Goal: Task Accomplishment & Management: Manage account settings

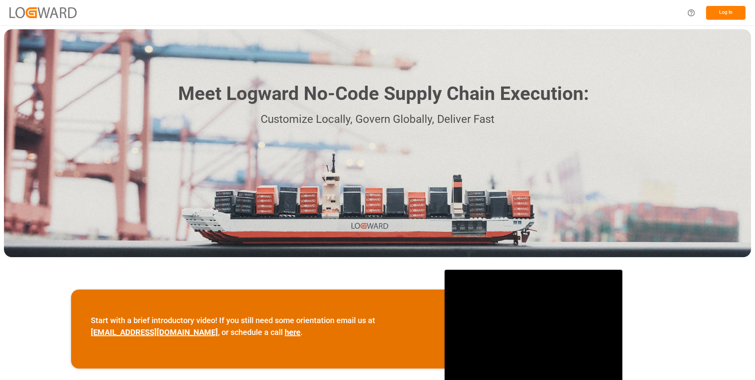
click at [727, 16] on button "Log In" at bounding box center [725, 13] width 39 height 14
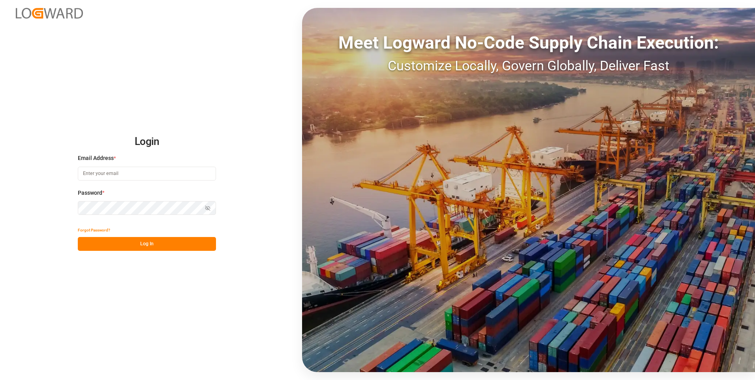
type input "julissa.then@leschaco.com"
click at [134, 252] on div "Login Email Address * julissa.then@leschaco.com Password * Show password Forgot…" at bounding box center [377, 190] width 755 height 380
click at [140, 248] on button "Log In" at bounding box center [147, 244] width 138 height 14
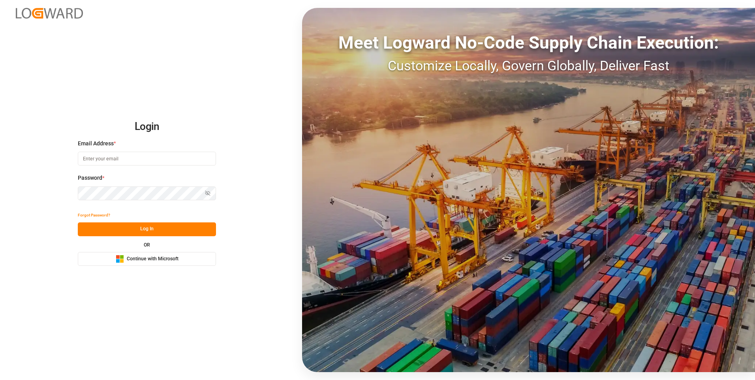
type input "[PERSON_NAME][EMAIL_ADDRESS][DOMAIN_NAME]"
click at [157, 228] on button "Log In" at bounding box center [147, 229] width 138 height 14
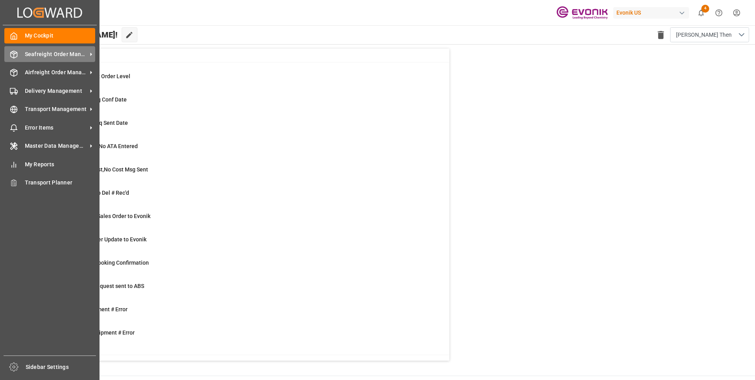
click at [32, 55] on span "Seafreight Order Management" at bounding box center [56, 54] width 62 height 8
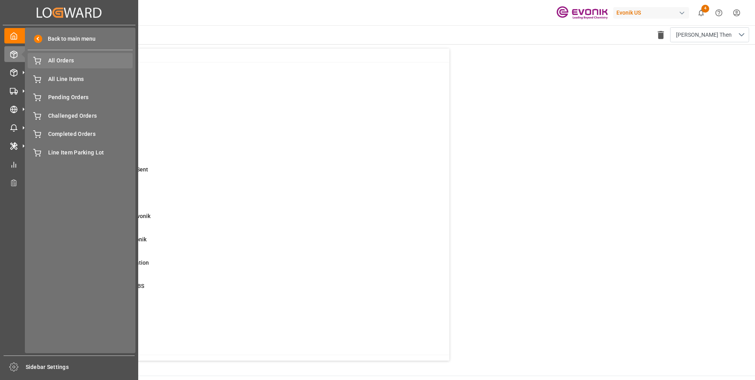
click at [68, 62] on span "All Orders" at bounding box center [90, 60] width 85 height 8
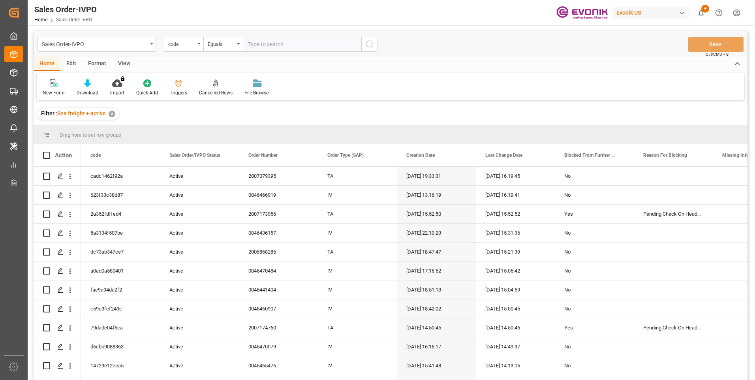
click at [197, 45] on div "code" at bounding box center [183, 44] width 39 height 15
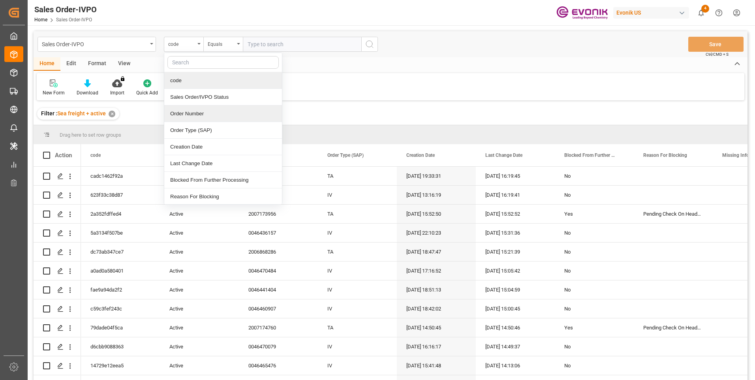
click at [191, 112] on div "Order Number" at bounding box center [223, 113] width 118 height 17
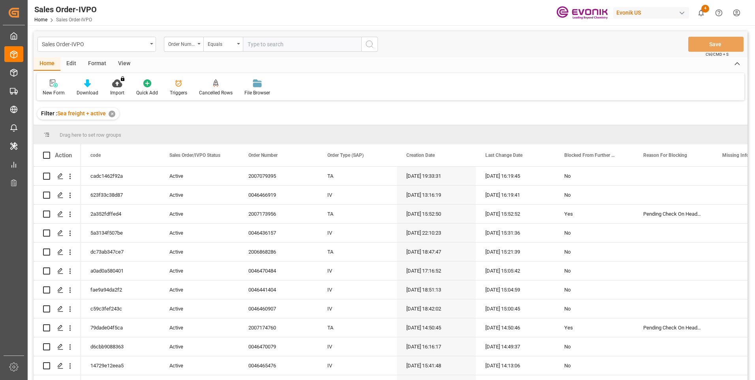
click at [264, 41] on input "text" at bounding box center [302, 44] width 118 height 15
paste input "46460907"
click at [247, 45] on input "46460907" at bounding box center [302, 44] width 118 height 15
type input "0046460907"
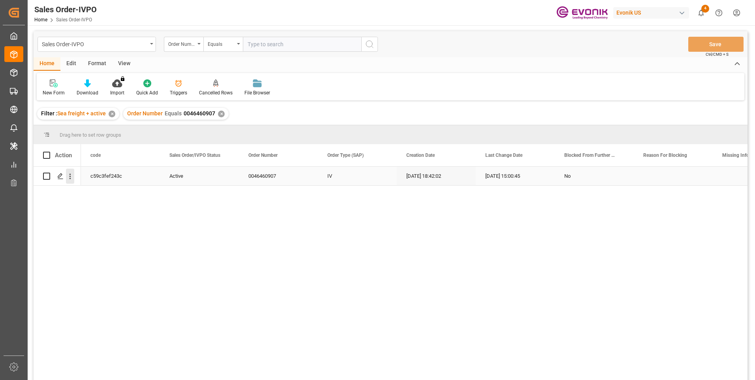
click at [70, 176] on icon "open menu" at bounding box center [71, 177] width 2 height 6
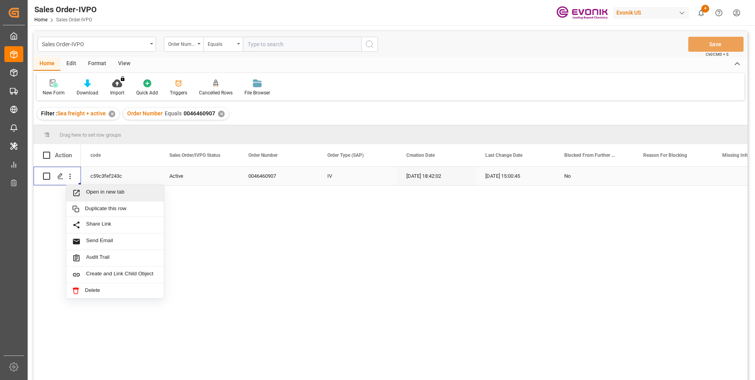
click at [86, 187] on div "Open in new tab" at bounding box center [115, 193] width 98 height 17
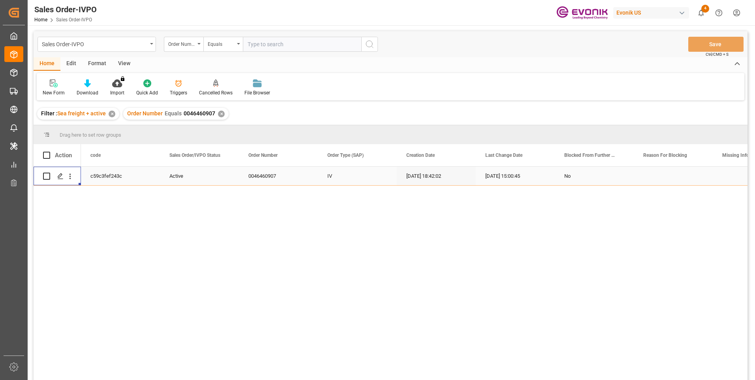
click at [261, 41] on input "text" at bounding box center [302, 44] width 118 height 15
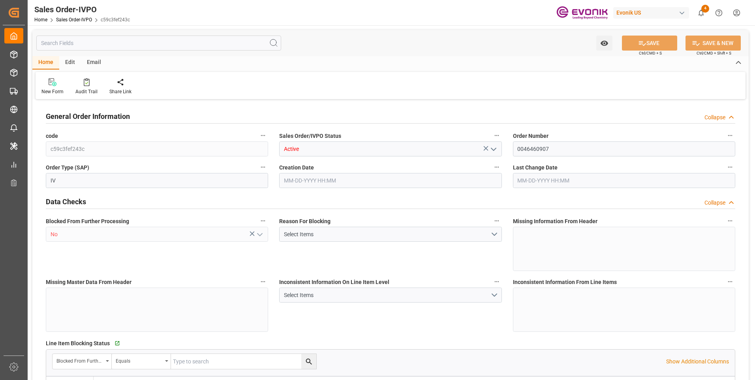
type input "CNSHA"
type input "0"
type input "5"
type input "2"
type input "5"
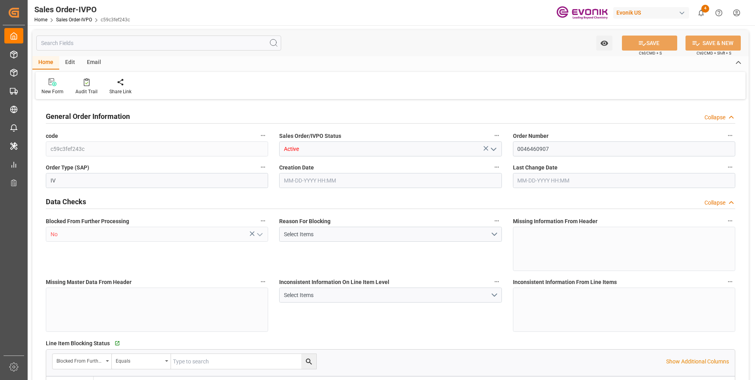
type input "35107.2"
type input "244.382"
type input "95000"
type input "300"
type input "07-14-2025 18:42"
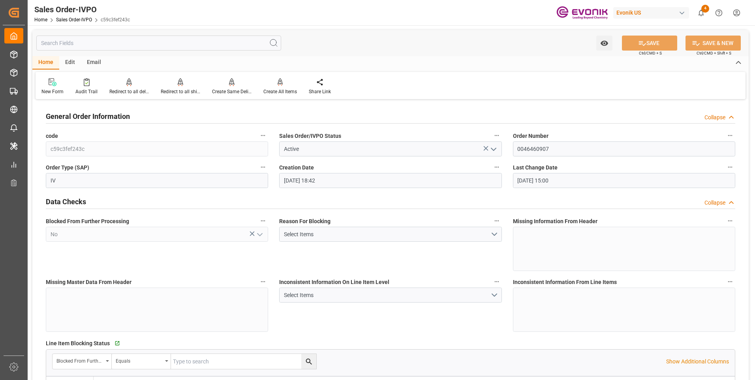
type input "09-09-2025 15:00"
click at [172, 92] on div "Redirect to all shipments" at bounding box center [180, 91] width 39 height 7
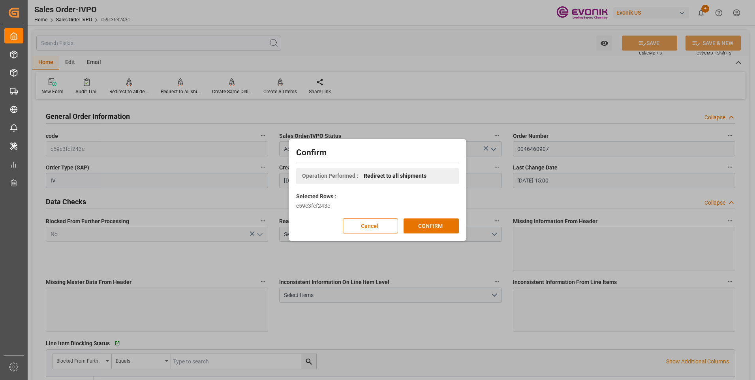
click at [420, 235] on div "Confirm Operation Performed : Redirect to all shipments Selected Rows : c59c3fe…" at bounding box center [378, 190] width 174 height 98
click at [421, 228] on button "CONFIRM" at bounding box center [431, 225] width 55 height 15
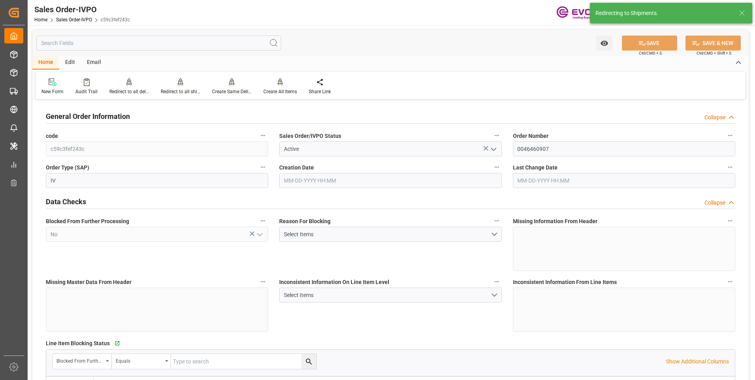
type input "07-14-2025 18:42"
type input "09-09-2025 15:00"
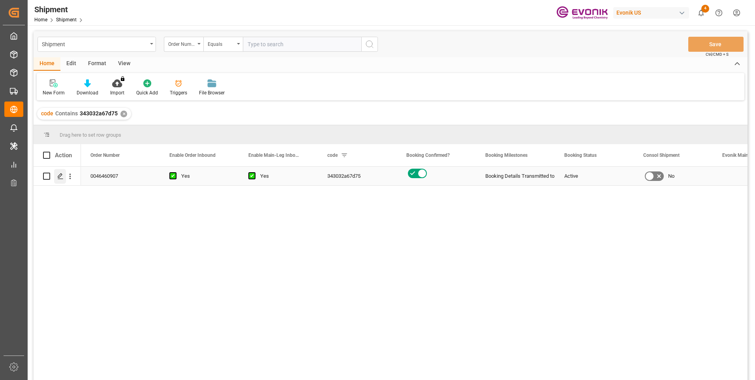
click at [58, 180] on div "Press SPACE to select this row." at bounding box center [60, 176] width 12 height 15
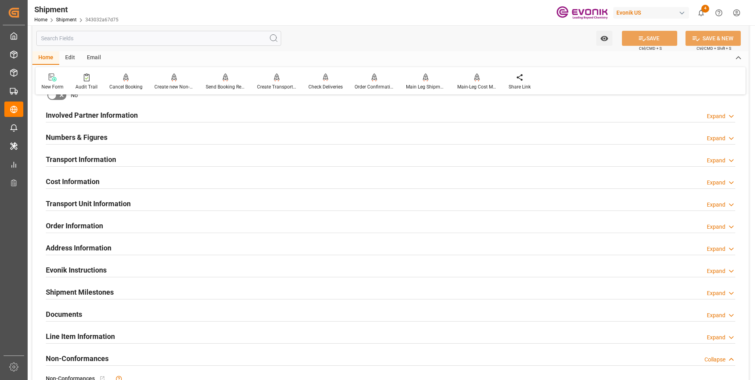
scroll to position [474, 0]
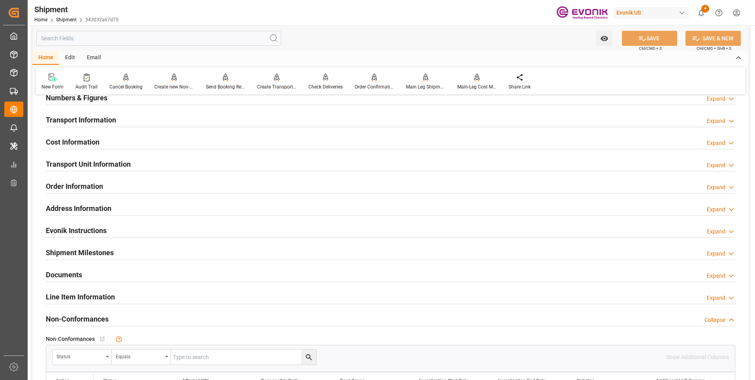
click at [109, 165] on h2 "Transport Unit Information" at bounding box center [88, 164] width 85 height 11
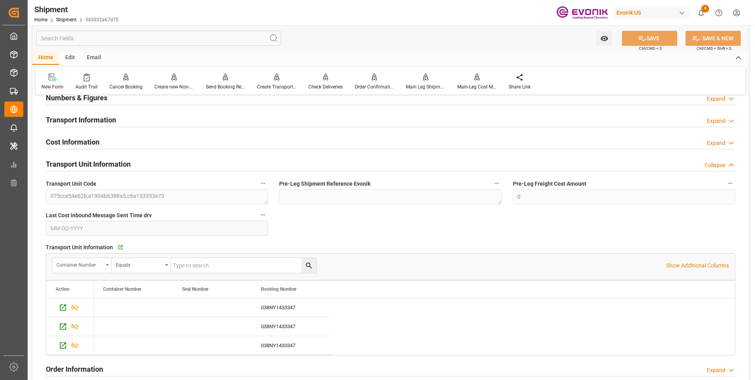
click at [108, 265] on icon "open menu" at bounding box center [107, 265] width 3 height 2
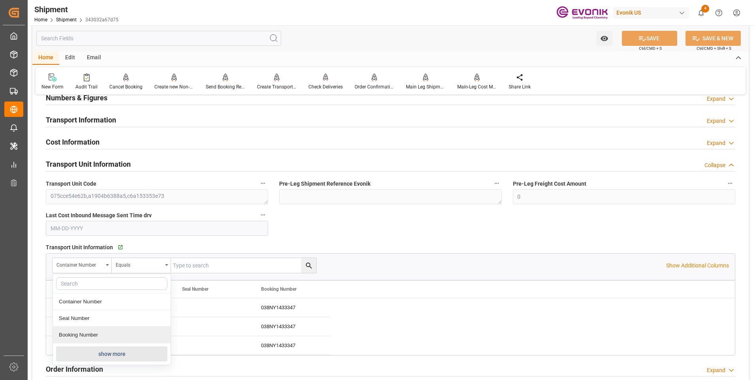
click at [103, 353] on button "show more" at bounding box center [111, 353] width 111 height 15
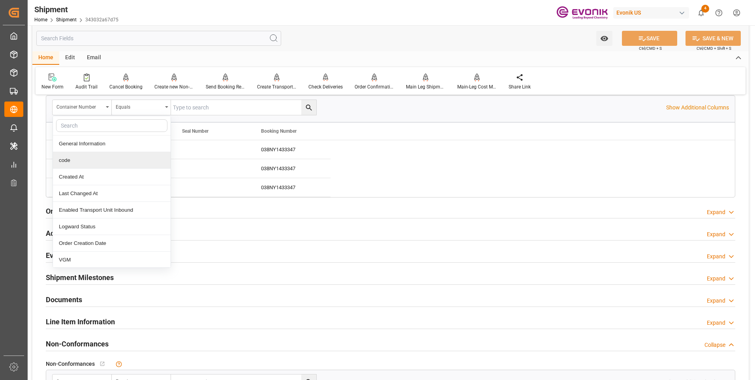
scroll to position [711, 0]
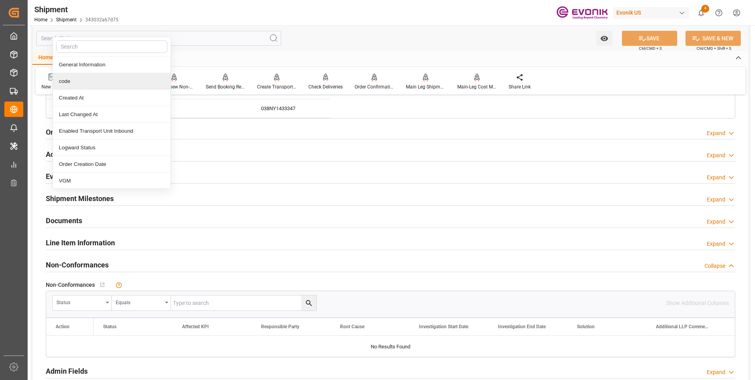
click at [120, 240] on div "Line Item Information Expand" at bounding box center [391, 242] width 690 height 15
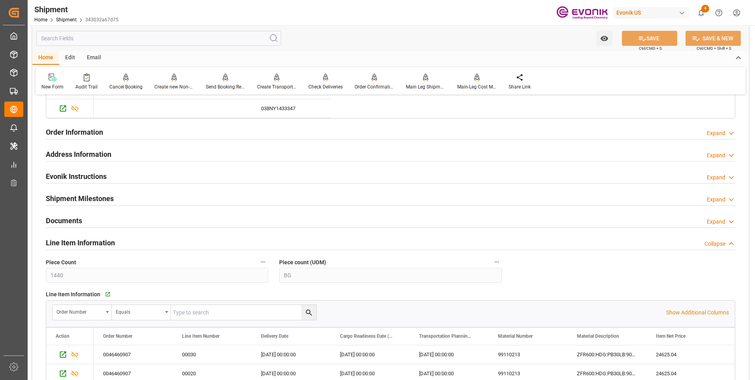
scroll to position [790, 0]
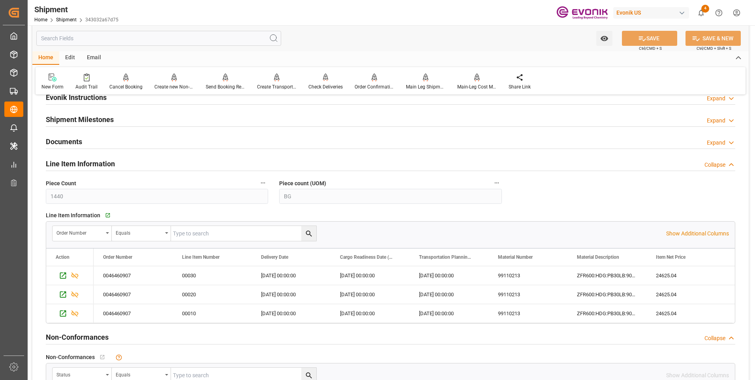
click at [186, 232] on input "text" at bounding box center [243, 233] width 145 height 15
paste input "46460907"
click at [174, 234] on input "46460907" at bounding box center [243, 233] width 145 height 15
type input "0046460907"
click at [307, 235] on icon "search button" at bounding box center [309, 233] width 8 height 8
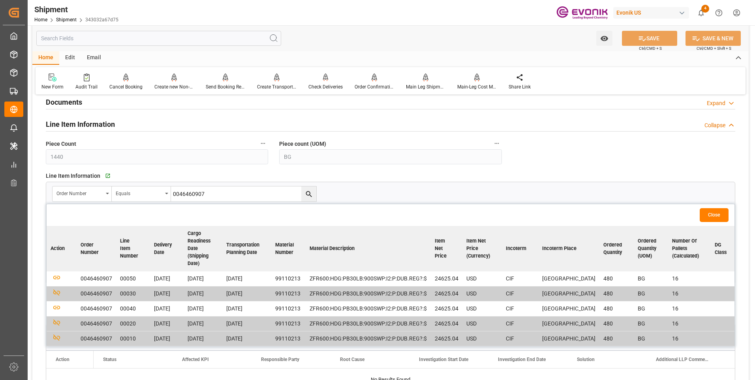
scroll to position [869, 0]
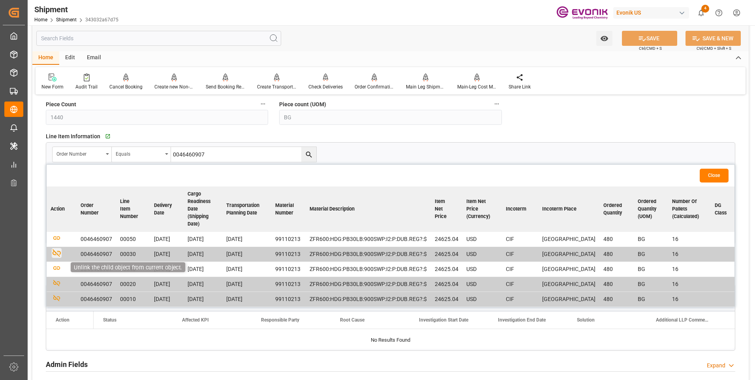
click at [56, 248] on icon "button" at bounding box center [57, 253] width 10 height 10
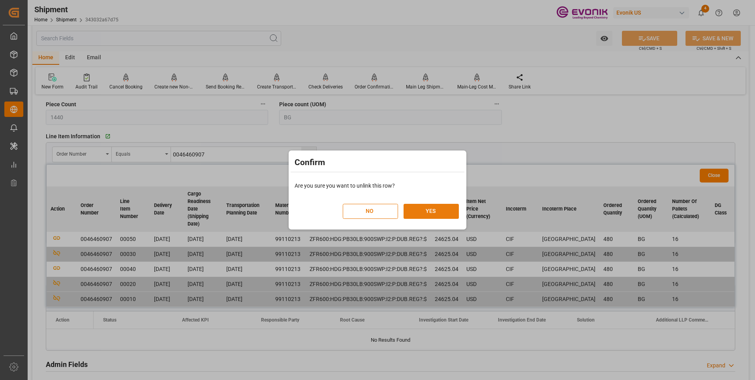
click at [435, 211] on button "YES" at bounding box center [431, 211] width 55 height 15
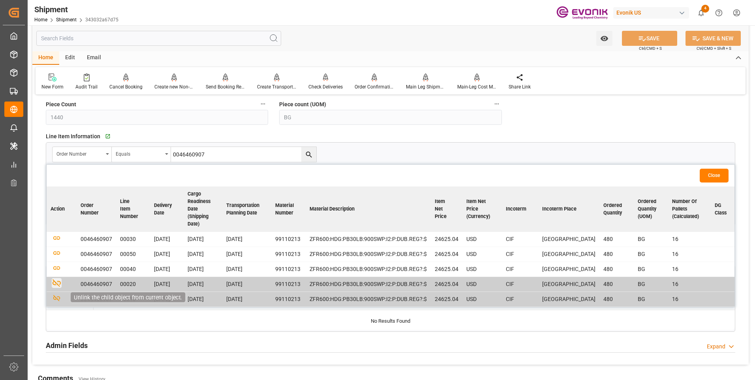
click at [57, 285] on icon "button" at bounding box center [57, 283] width 10 height 10
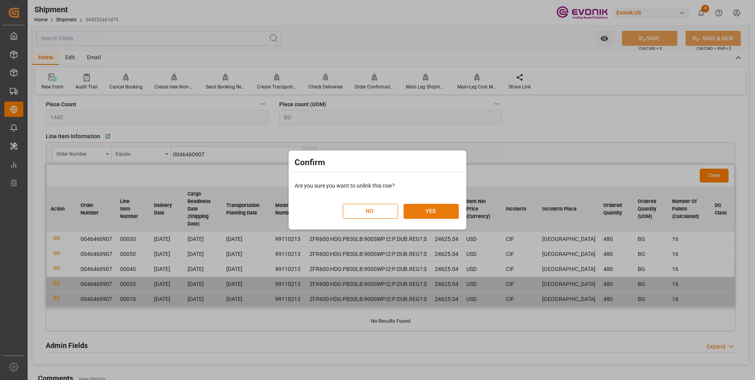
click at [436, 204] on button "YES" at bounding box center [431, 211] width 55 height 15
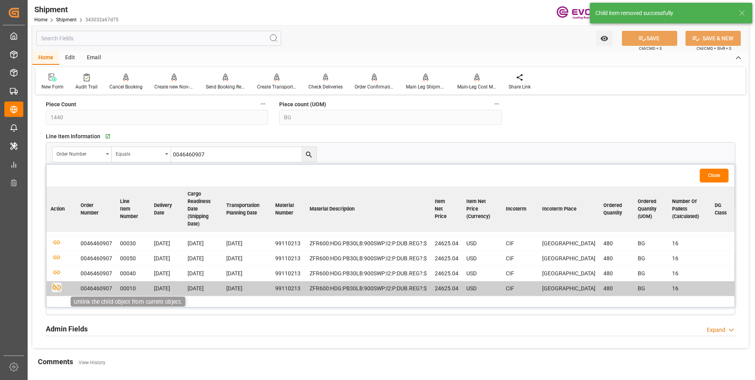
click at [56, 291] on icon "button" at bounding box center [57, 288] width 8 height 8
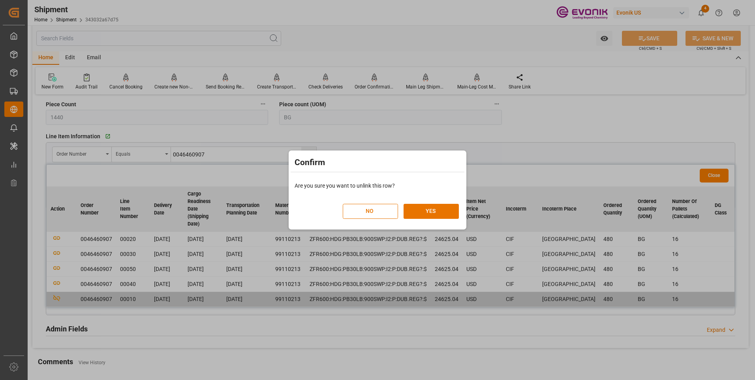
click at [509, 133] on div "Confirm Are you sure you want to unlink this row? NO YES" at bounding box center [377, 190] width 755 height 380
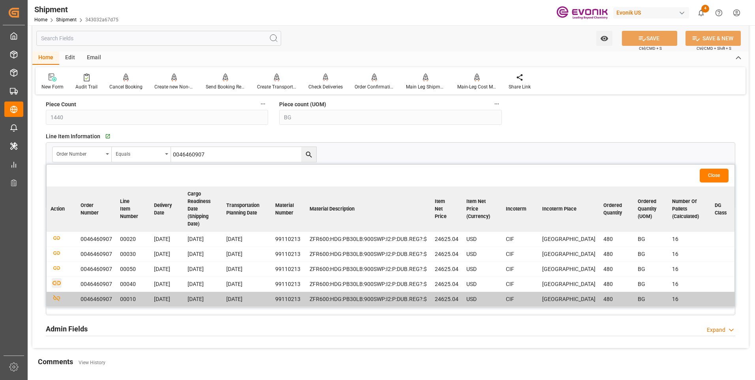
click at [54, 284] on icon "button" at bounding box center [57, 283] width 10 height 10
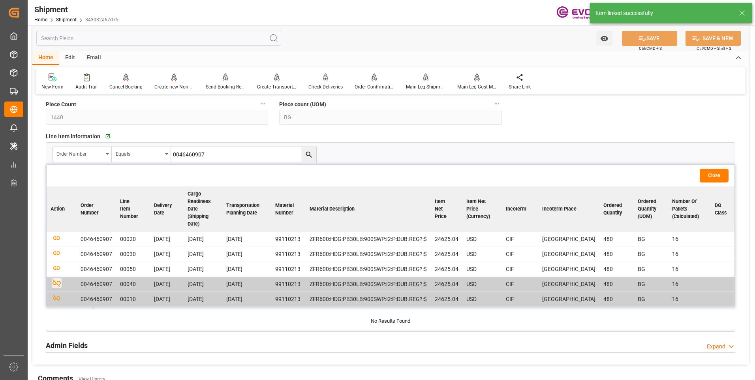
click at [709, 173] on button "Close" at bounding box center [714, 176] width 29 height 14
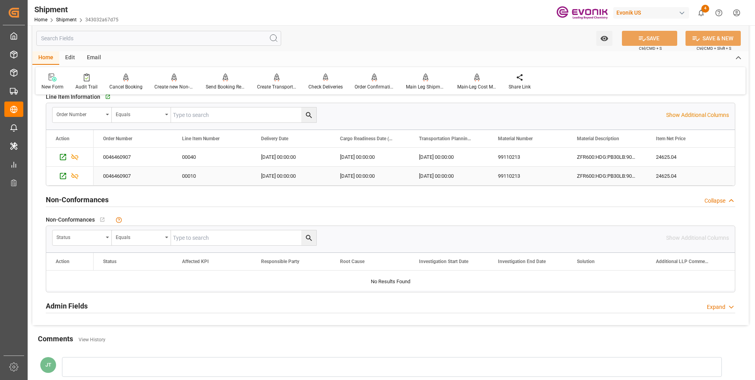
scroll to position [829, 0]
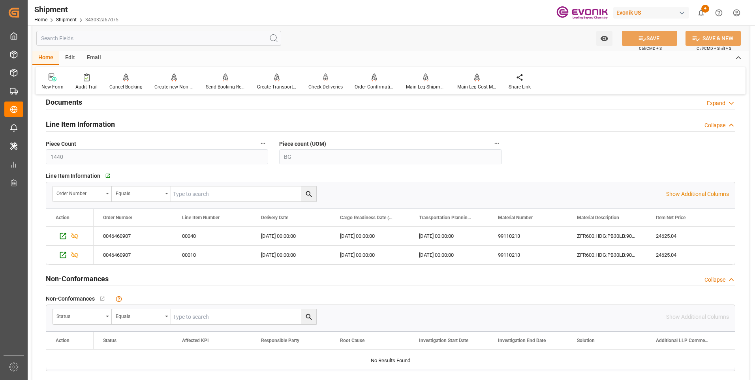
click at [192, 193] on input "text" at bounding box center [243, 193] width 145 height 15
paste input "46460907"
click at [173, 194] on input "46460907" at bounding box center [243, 193] width 145 height 15
type input "0046460907"
click at [305, 195] on icon "search button" at bounding box center [309, 194] width 8 height 8
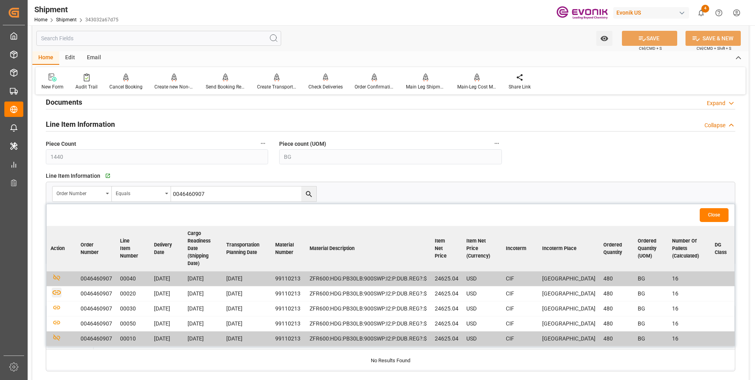
click at [57, 297] on icon "button" at bounding box center [57, 293] width 10 height 10
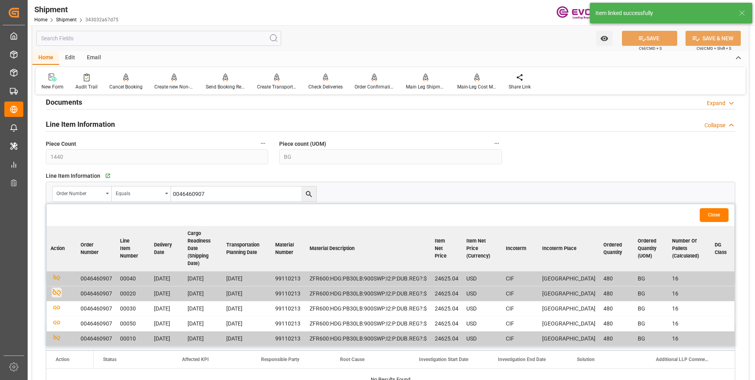
scroll to position [17, 0]
click at [54, 306] on icon "button" at bounding box center [57, 307] width 8 height 4
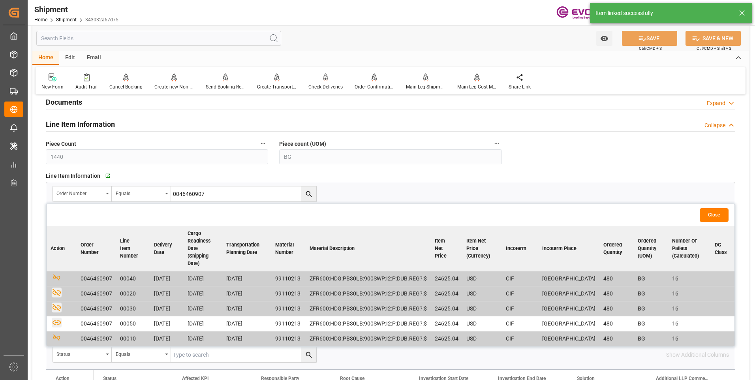
click at [56, 325] on icon "button" at bounding box center [57, 322] width 8 height 4
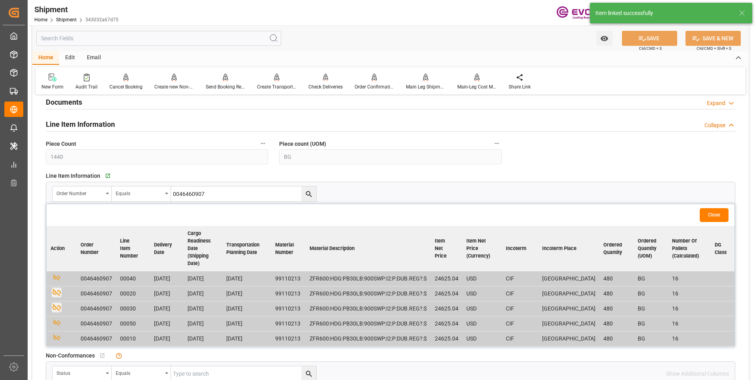
click at [724, 211] on button "Close" at bounding box center [714, 215] width 29 height 14
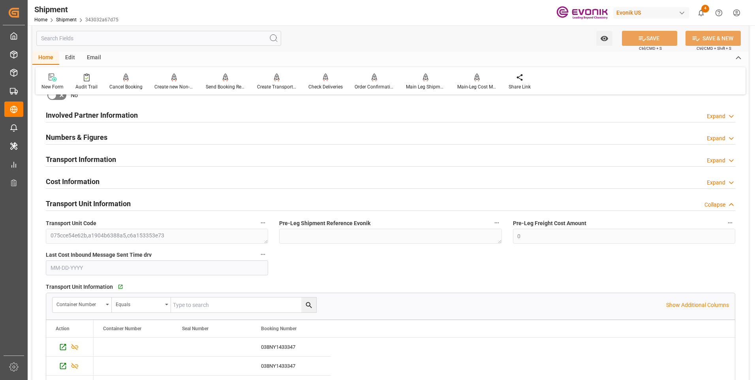
scroll to position [513, 0]
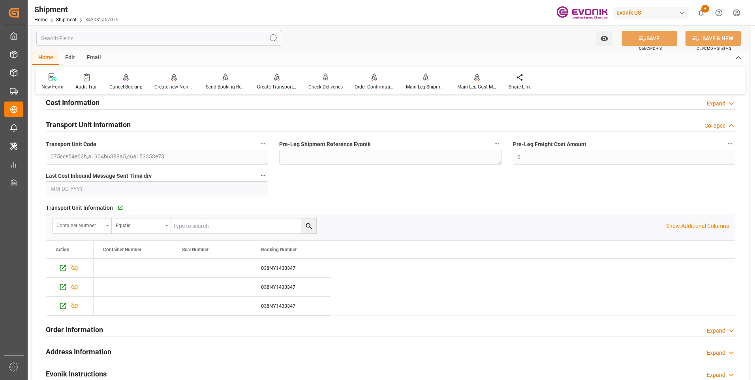
click at [107, 224] on div "Container Number" at bounding box center [82, 225] width 59 height 15
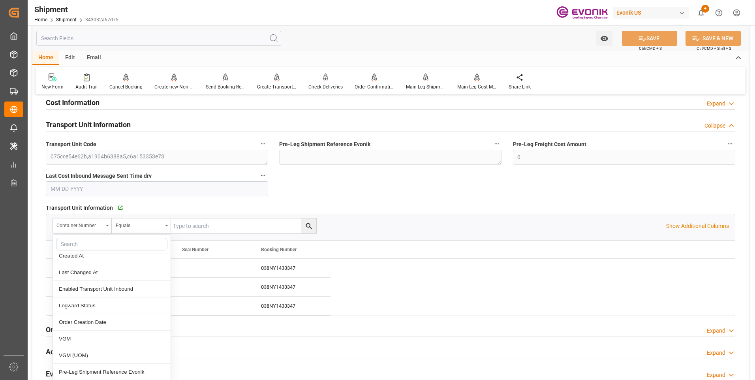
scroll to position [79, 0]
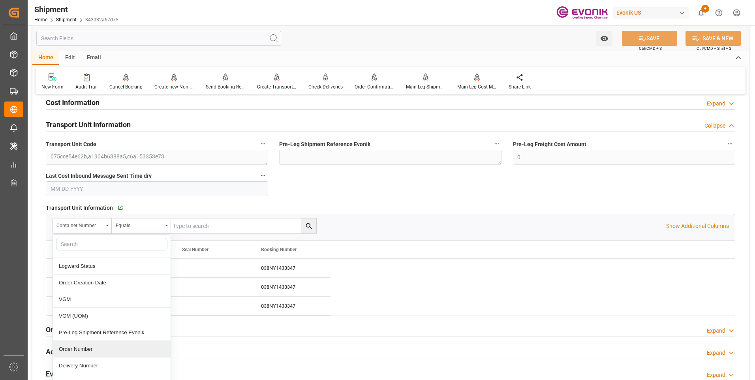
click at [71, 350] on div "Order Number" at bounding box center [112, 349] width 118 height 17
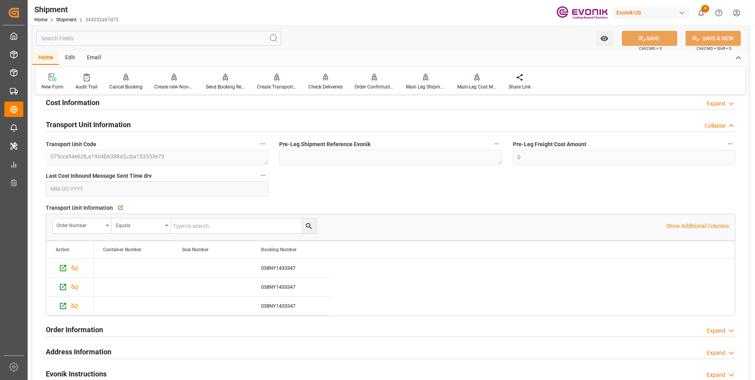
click at [218, 223] on input "text" at bounding box center [243, 225] width 145 height 15
paste input "46460907"
click at [175, 225] on input "46460907" at bounding box center [243, 225] width 145 height 15
type input "0046460907"
click at [308, 228] on icon "search button" at bounding box center [309, 226] width 8 height 8
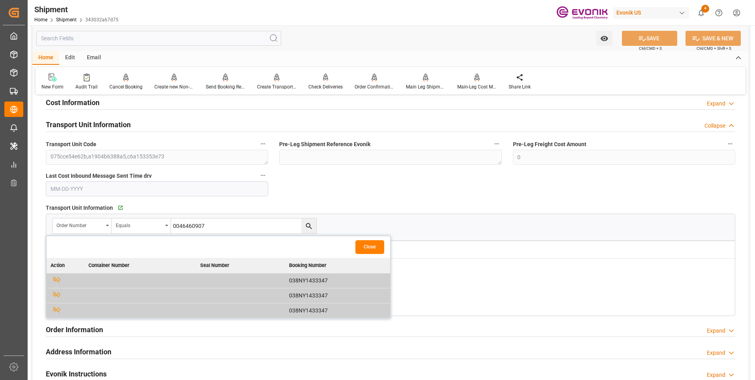
click at [50, 278] on td "Unlink the child object from current object." at bounding box center [66, 280] width 38 height 15
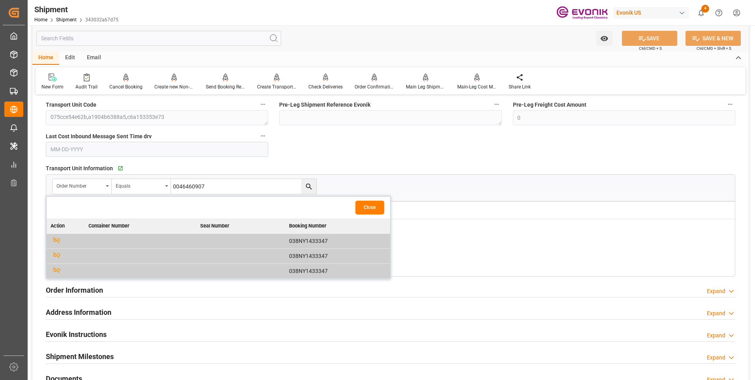
scroll to position [592, 0]
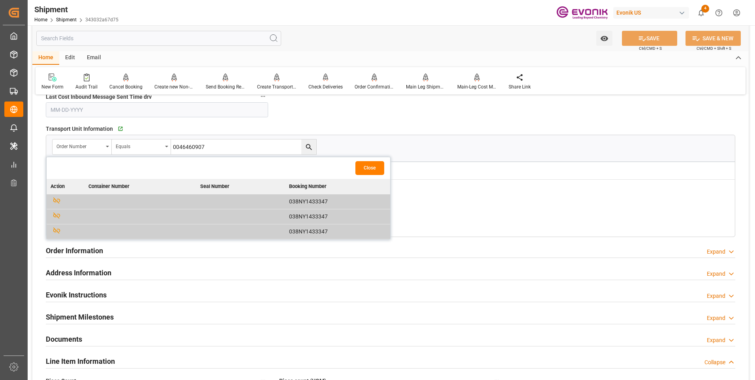
click at [367, 165] on button "Close" at bounding box center [369, 168] width 29 height 14
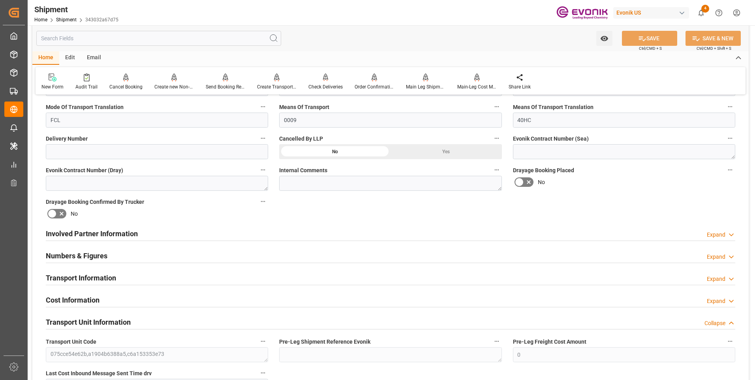
scroll to position [276, 0]
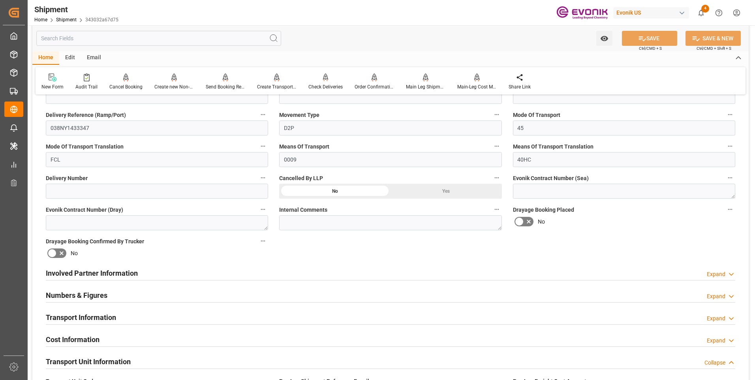
click at [273, 314] on div "Transport Information Expand" at bounding box center [391, 316] width 690 height 15
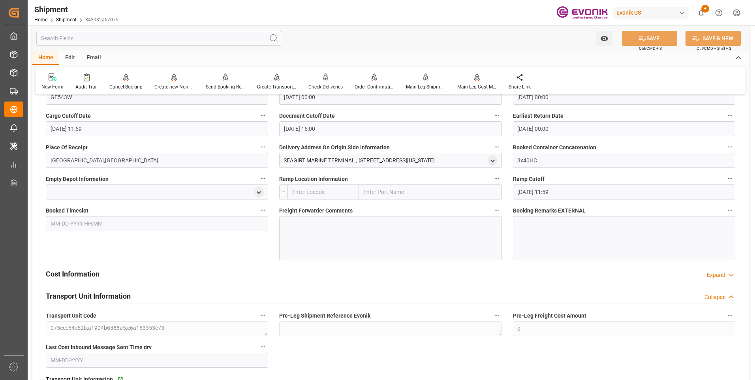
scroll to position [553, 0]
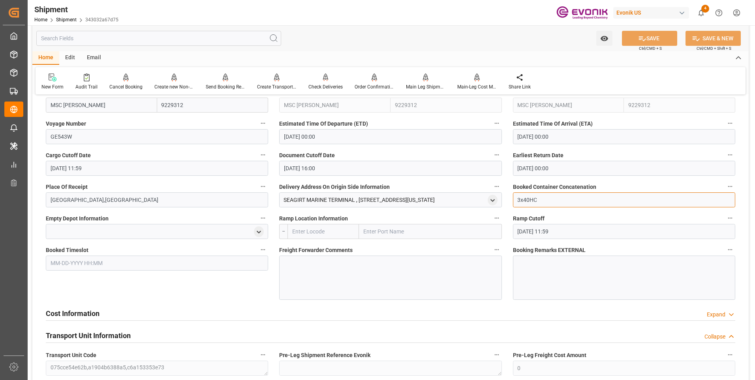
click at [521, 201] on input "3x40HC" at bounding box center [624, 199] width 222 height 15
type input "5x40HC"
click at [642, 41] on icon at bounding box center [642, 38] width 8 height 8
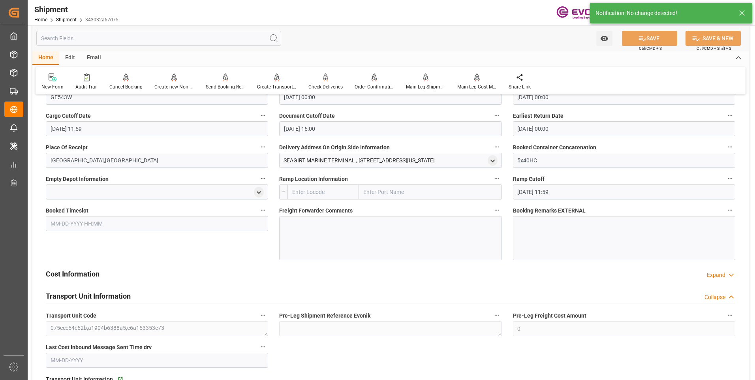
scroll to position [632, 0]
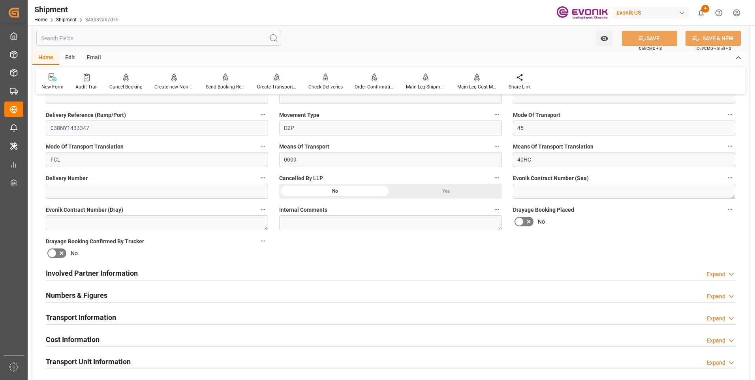
scroll to position [355, 0]
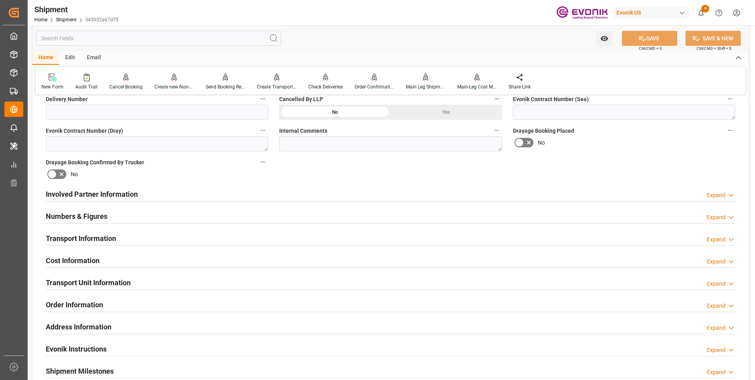
click at [367, 241] on div "Transport Information Expand" at bounding box center [391, 237] width 690 height 15
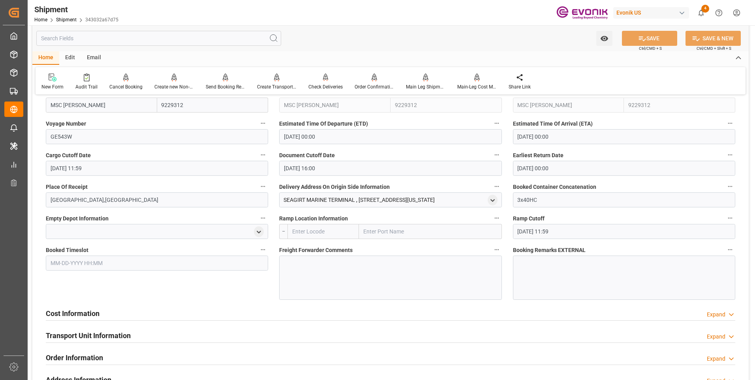
scroll to position [592, 0]
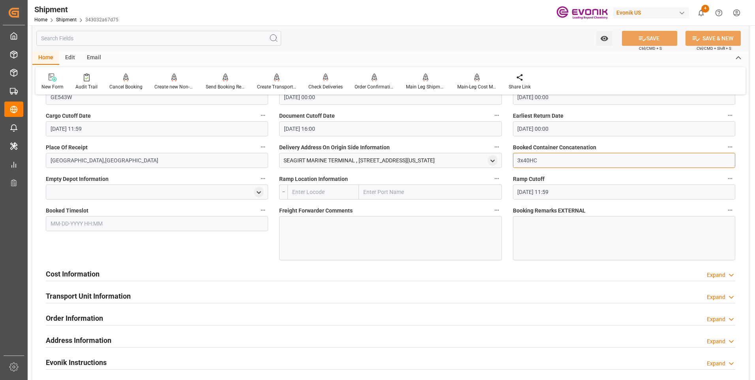
click at [520, 156] on input "3x40HC" at bounding box center [624, 160] width 222 height 15
type input "5x40HC"
click at [649, 34] on button "SAVE" at bounding box center [649, 38] width 55 height 15
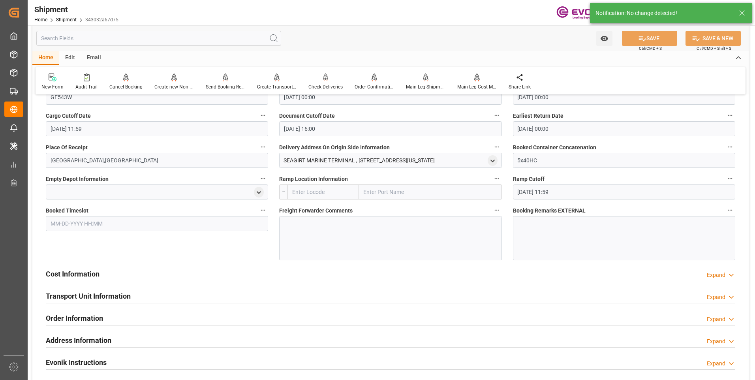
click at [166, 295] on div "Transport Unit Information Expand" at bounding box center [391, 295] width 690 height 15
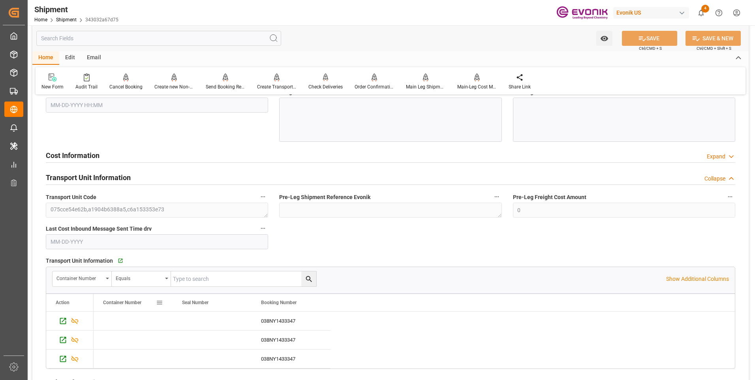
scroll to position [790, 0]
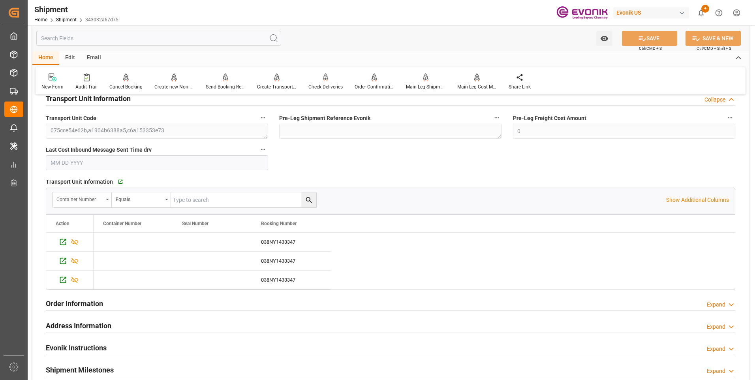
click at [107, 198] on div "Container Number" at bounding box center [82, 199] width 59 height 15
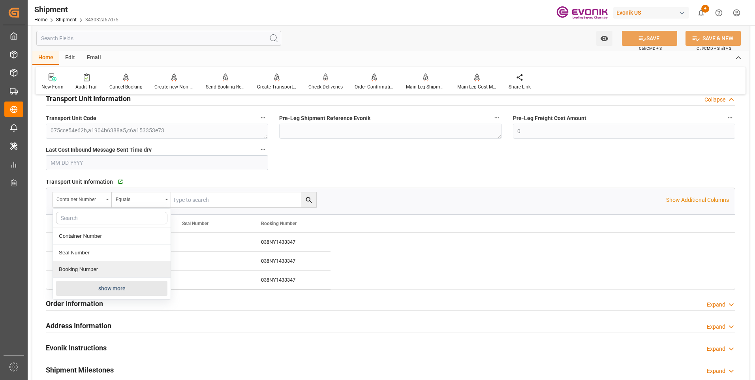
click at [97, 287] on button "show more" at bounding box center [111, 288] width 111 height 15
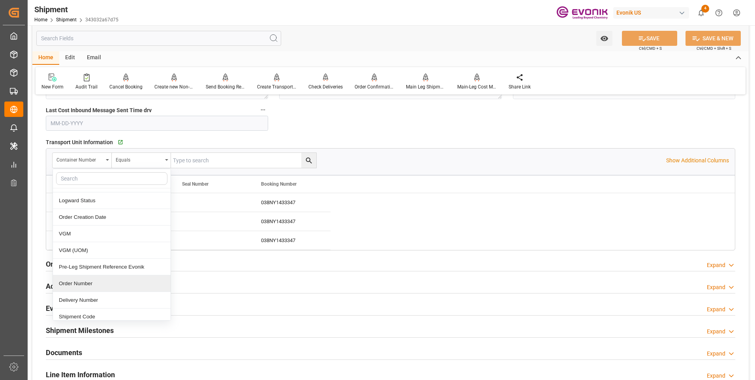
scroll to position [118, 0]
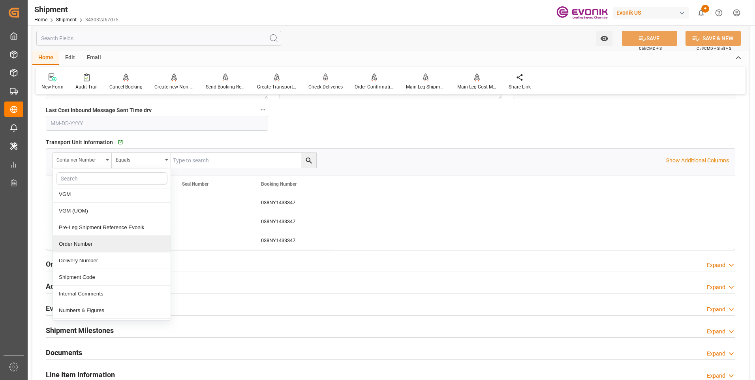
click at [92, 244] on div "Order Number" at bounding box center [112, 244] width 118 height 17
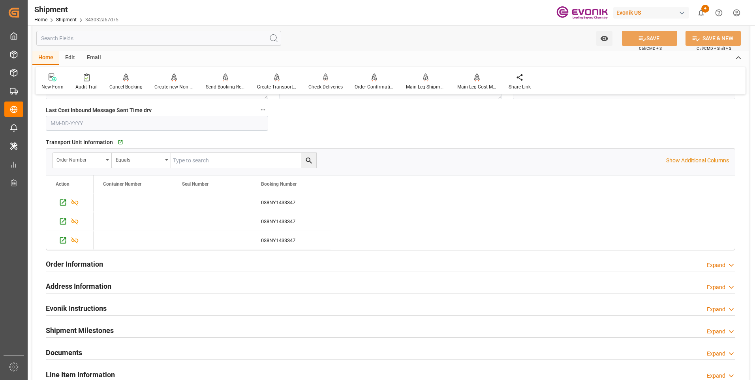
click at [241, 157] on input "text" at bounding box center [243, 160] width 145 height 15
click at [227, 162] on input "text" at bounding box center [243, 160] width 145 height 15
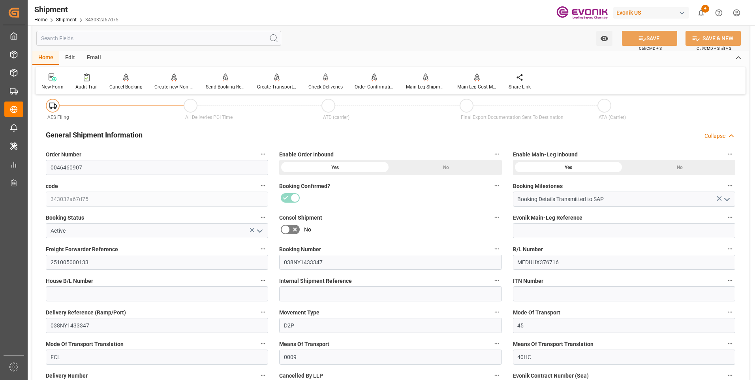
scroll to position [39, 0]
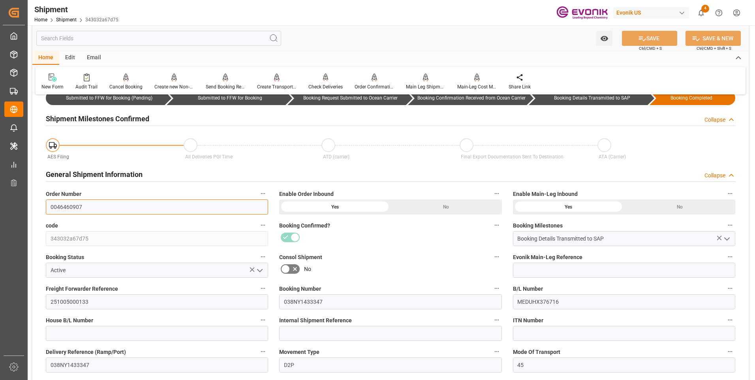
click at [72, 206] on input "0046460907" at bounding box center [157, 206] width 222 height 15
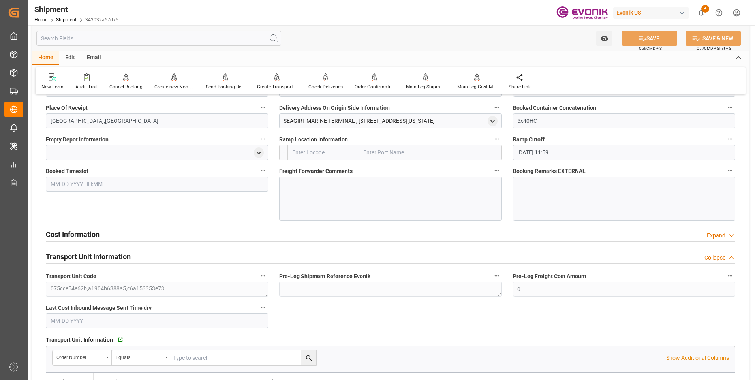
scroll to position [711, 0]
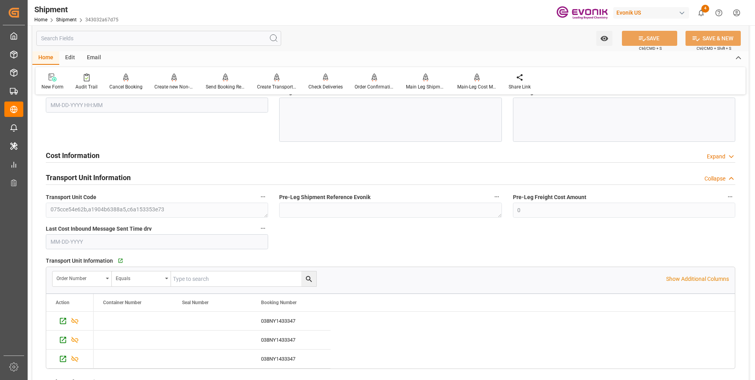
click at [204, 279] on input "text" at bounding box center [243, 278] width 145 height 15
paste input "0046460907"
type input "0046460907"
click at [310, 281] on icon "search button" at bounding box center [309, 279] width 8 height 8
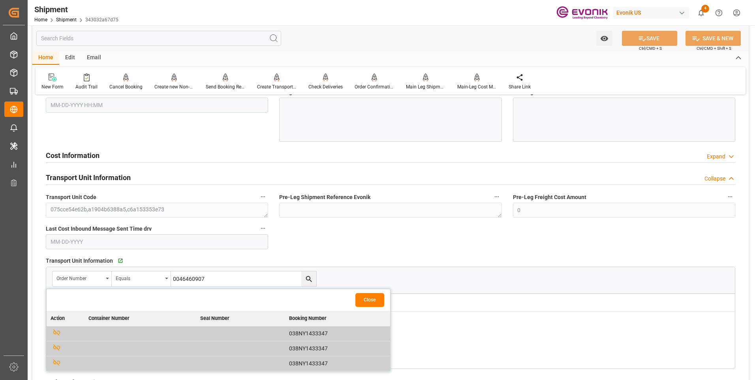
scroll to position [790, 0]
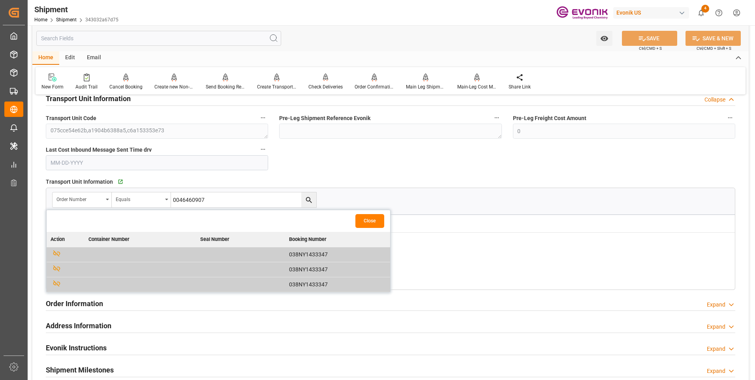
click at [467, 203] on div "Order Number Equals 0046460907" at bounding box center [390, 200] width 677 height 16
click at [367, 223] on button "Close" at bounding box center [369, 221] width 29 height 14
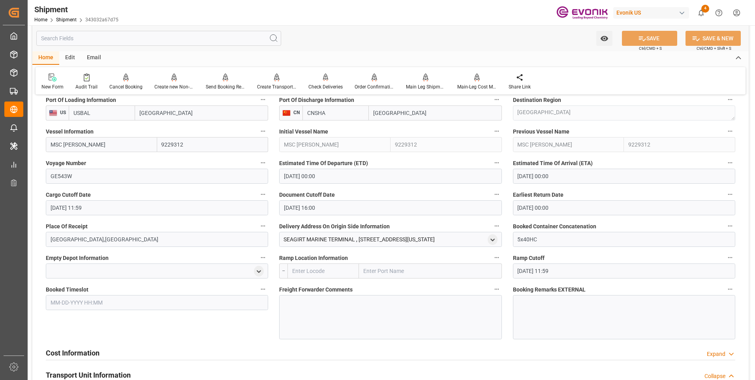
scroll to position [632, 0]
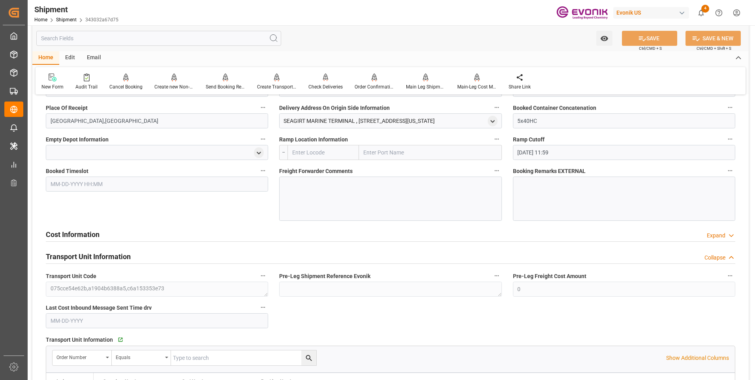
click at [323, 189] on div at bounding box center [390, 199] width 222 height 44
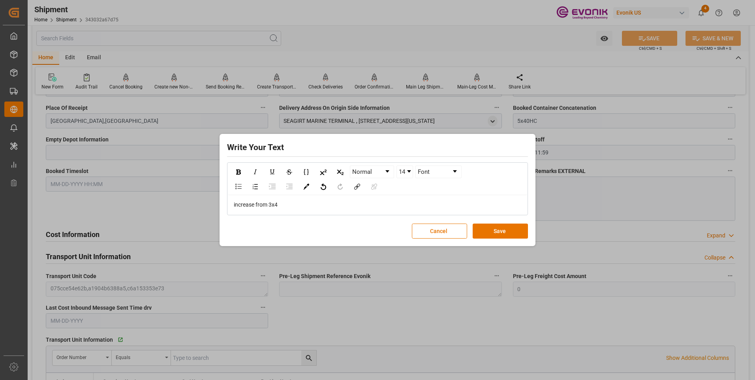
drag, startPoint x: 242, startPoint y: 362, endPoint x: 398, endPoint y: 199, distance: 225.7
click at [398, 199] on div "increase from 3x4" at bounding box center [377, 204] width 299 height 19
click at [331, 203] on div "increase from 3x4" at bounding box center [378, 205] width 288 height 8
click at [482, 232] on button "Save" at bounding box center [500, 231] width 55 height 15
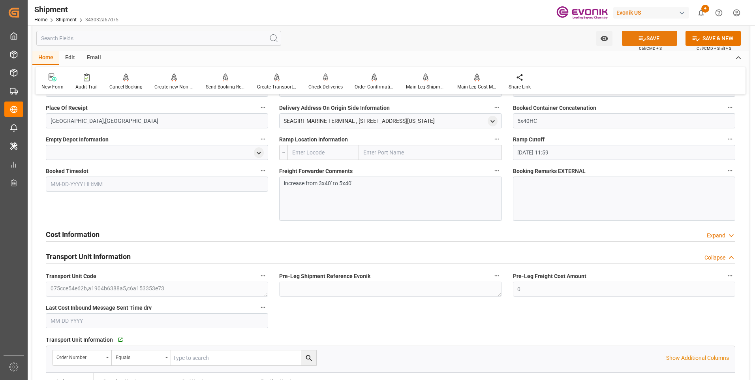
click at [646, 42] on button "SAVE" at bounding box center [649, 38] width 55 height 15
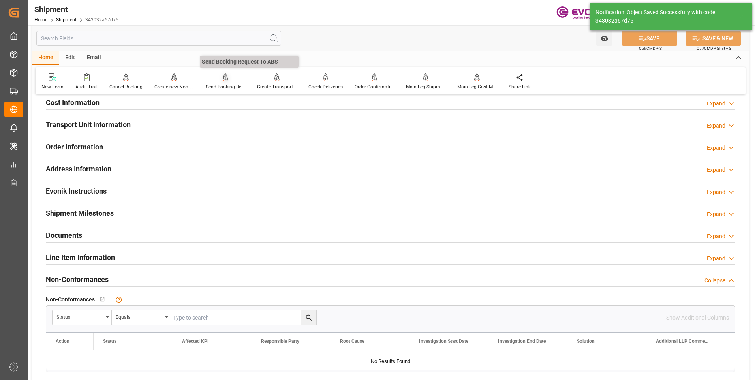
scroll to position [158, 0]
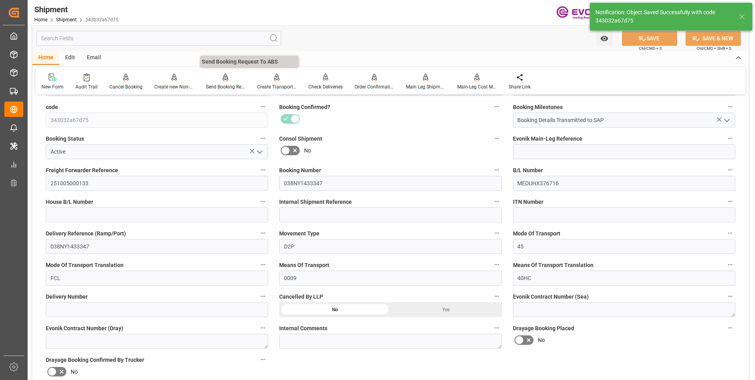
click at [227, 86] on div "Send Booking Request To ABS" at bounding box center [225, 86] width 39 height 7
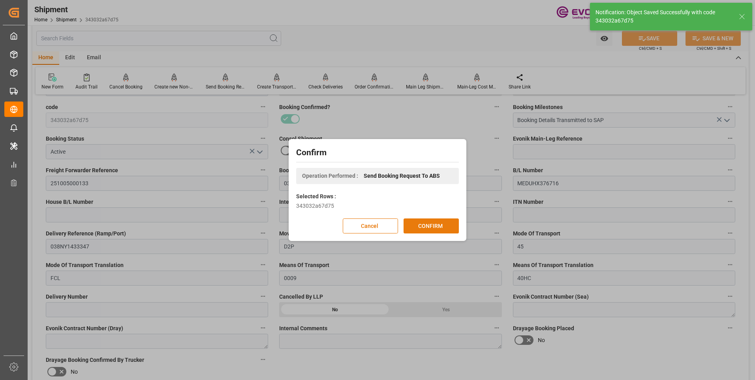
click at [435, 228] on button "CONFIRM" at bounding box center [431, 225] width 55 height 15
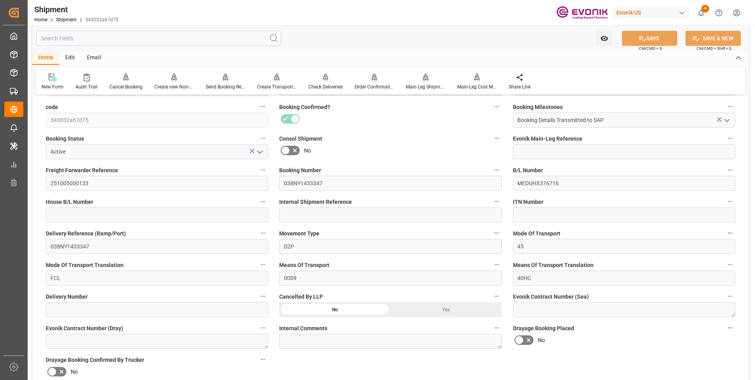
click at [102, 39] on input "text" at bounding box center [158, 38] width 245 height 15
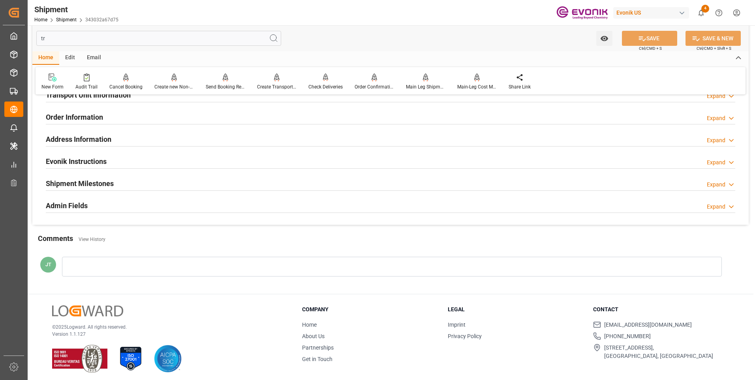
scroll to position [61, 0]
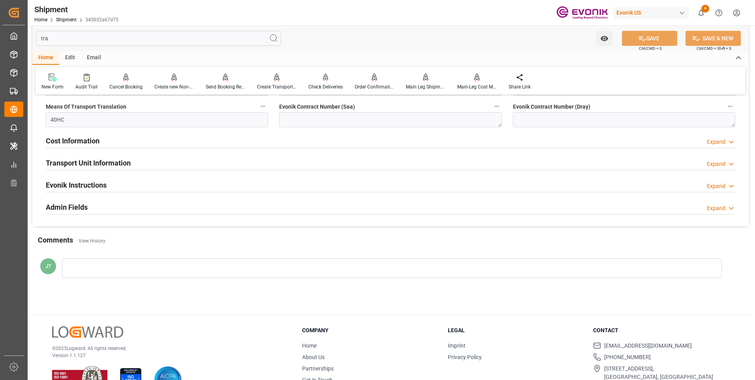
type input "tra"
click at [106, 141] on div "Cost Information Expand" at bounding box center [391, 140] width 690 height 15
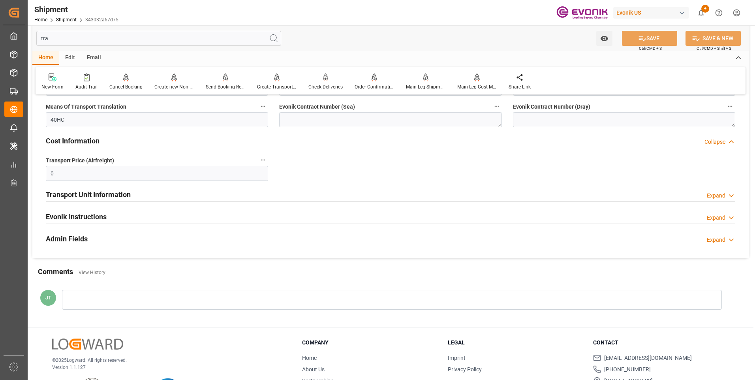
click at [105, 143] on div "Cost Information Collapse" at bounding box center [391, 140] width 690 height 15
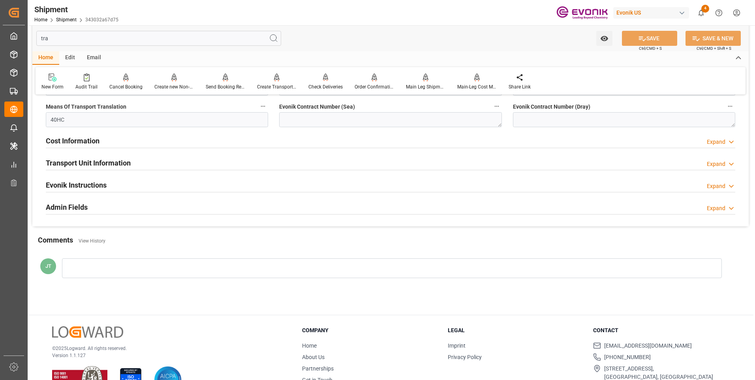
click at [101, 165] on h2 "Transport Unit Information" at bounding box center [88, 163] width 85 height 11
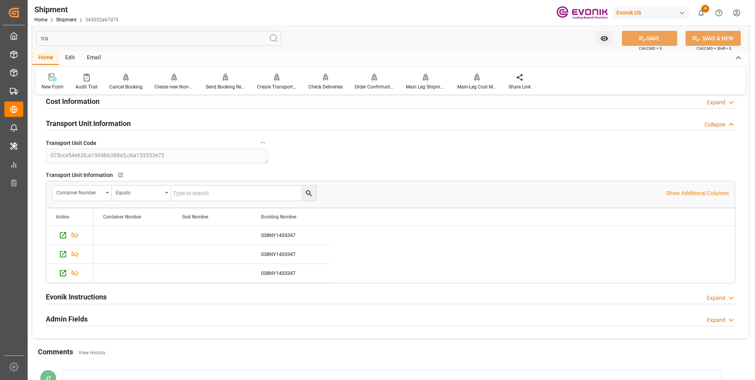
scroll to position [140, 0]
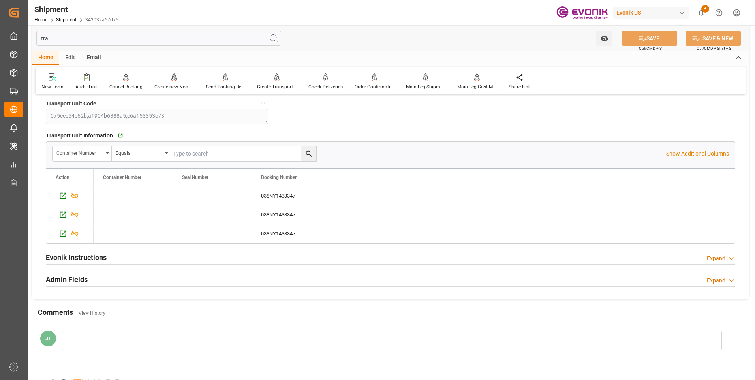
click at [116, 257] on div "Evonik Instructions Expand" at bounding box center [391, 256] width 690 height 15
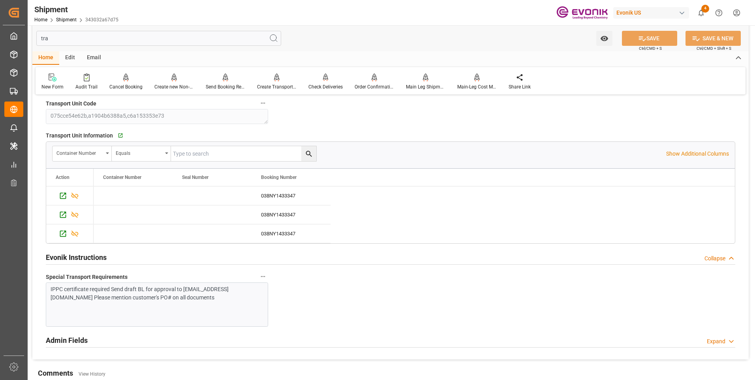
click at [116, 257] on div "Evonik Instructions Collapse" at bounding box center [391, 256] width 690 height 15
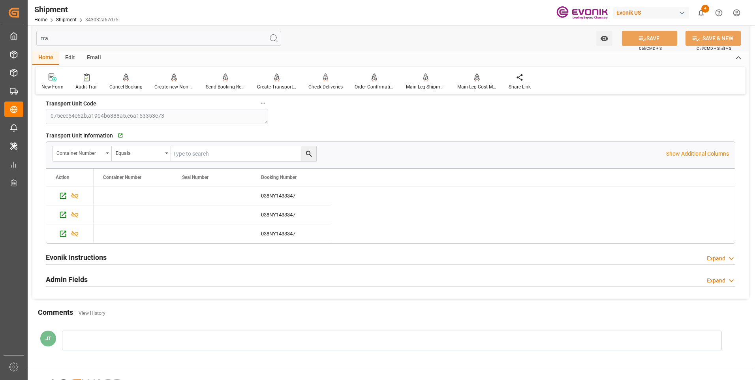
click at [98, 280] on div "Admin Fields Expand" at bounding box center [391, 278] width 690 height 15
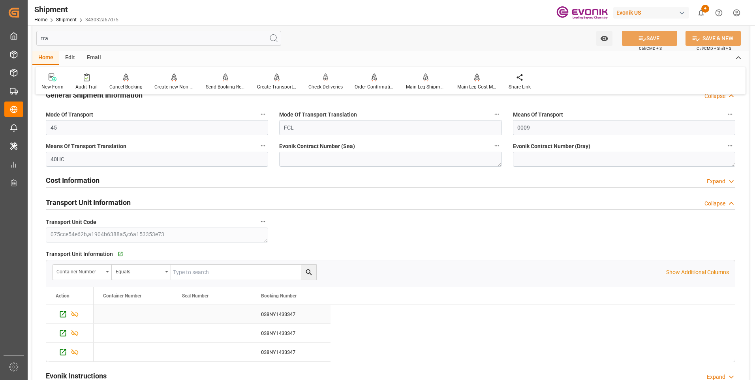
scroll to position [0, 0]
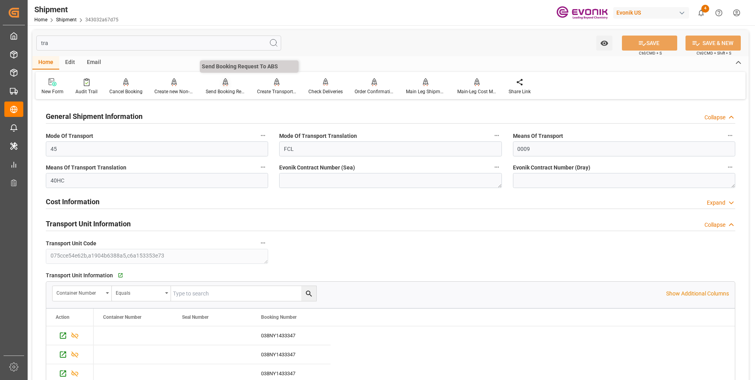
click at [225, 86] on div "Send Booking Request To ABS" at bounding box center [225, 86] width 51 height 17
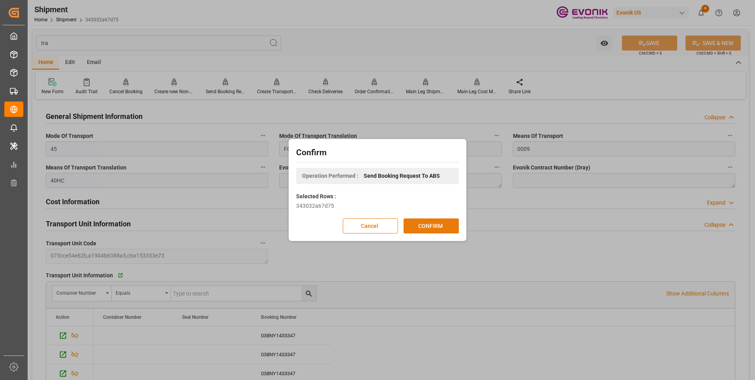
click at [423, 230] on button "CONFIRM" at bounding box center [431, 225] width 55 height 15
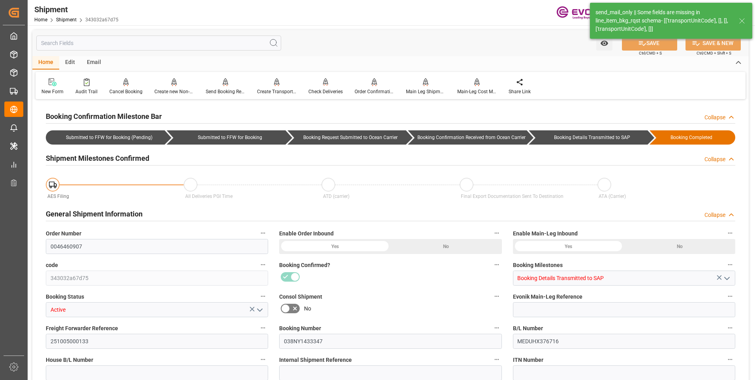
type input "MSC"
type input "Mediterranean Shipping Company"
type input "48"
type input "864"
type input "21064.32"
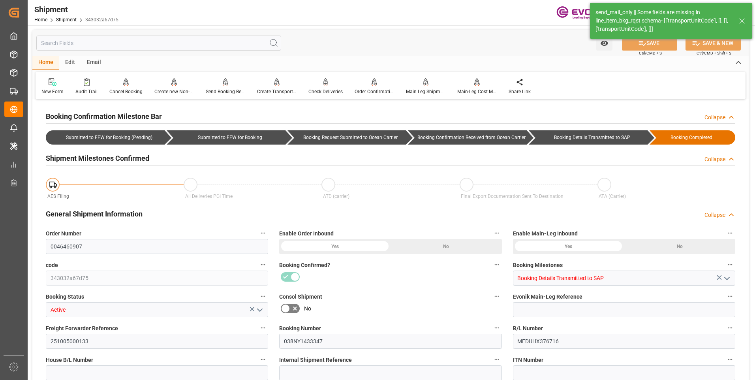
type input "80.1786"
type input "USBAL"
type input "CNSHA"
type input "9229312"
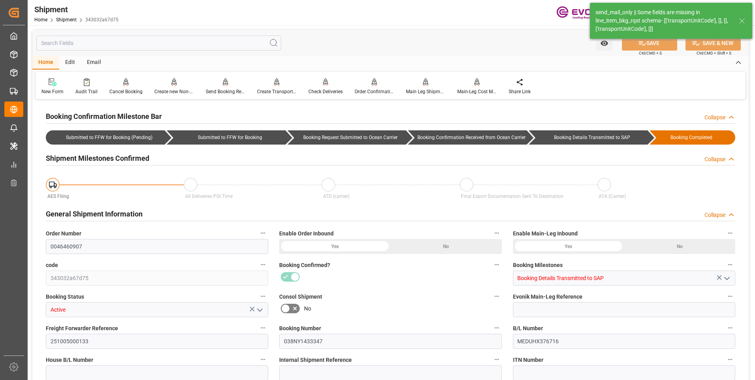
type input "9229312"
type input "4029"
type input "0"
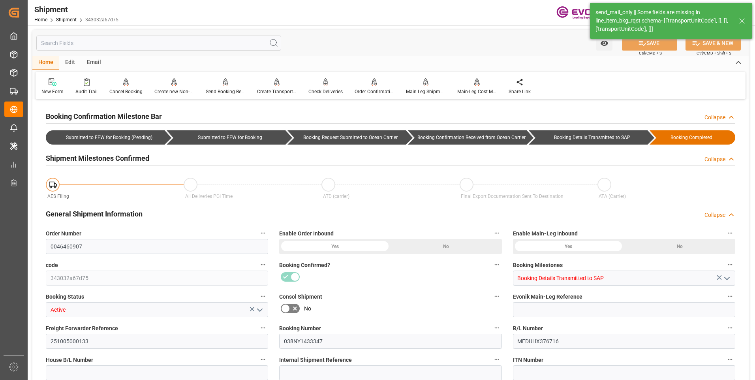
type input "2400"
type input "BG"
type input "0"
type input "MSC"
type input "Mediterranean Shipping Company"
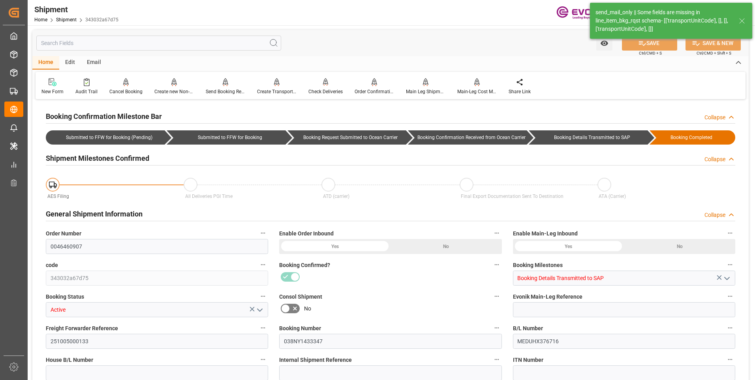
type input "13.53"
type input "10-25-2025 00:00"
type input "12-02-2025 00:00"
type input "09-05-2025 11:59"
type input "09-11-2025 16:00"
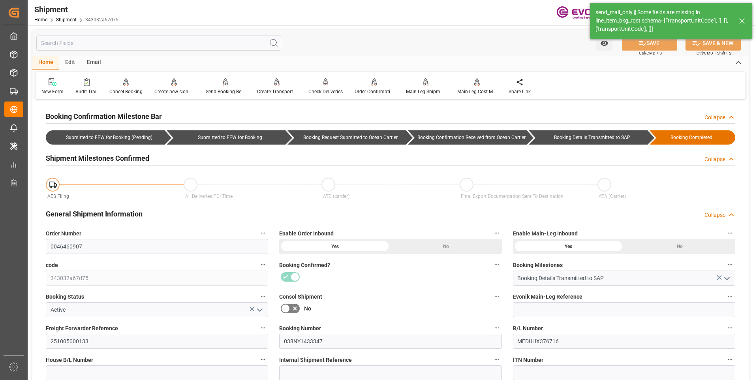
type input "10-15-2025 00:00"
type input "09-05-2025 11:59"
type input "[DATE]"
type input "09-08-2025 00:00"
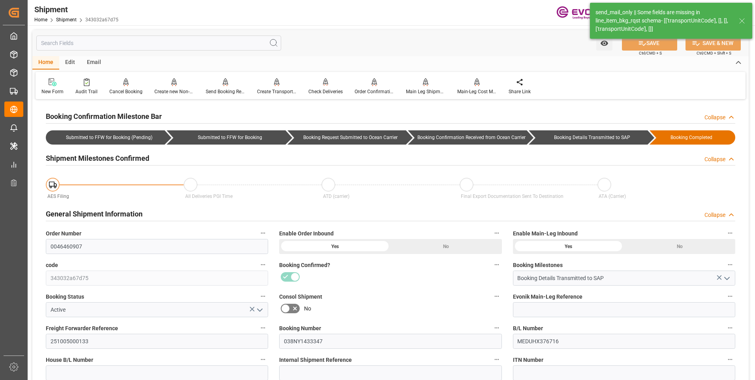
type input "09-08-2025 00:00"
type input "09-09-2025 15:00"
type input "09-08-2025 06:57"
type input "09-09-2025 06:17"
type input "09-08-2025 20:29"
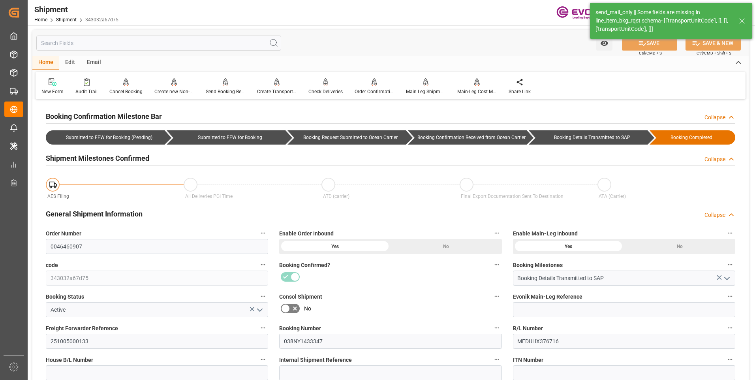
type input "09-08-2025 06:52"
type input "09-09-2025 17:44"
type input "09-09-2025 00:00"
type input "09-08-2025 00:00"
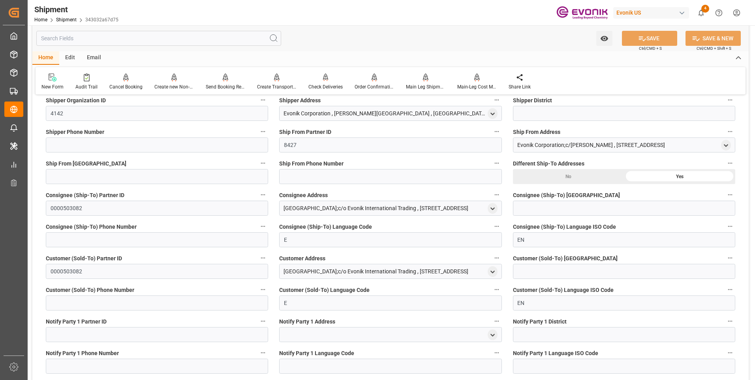
scroll to position [1264, 0]
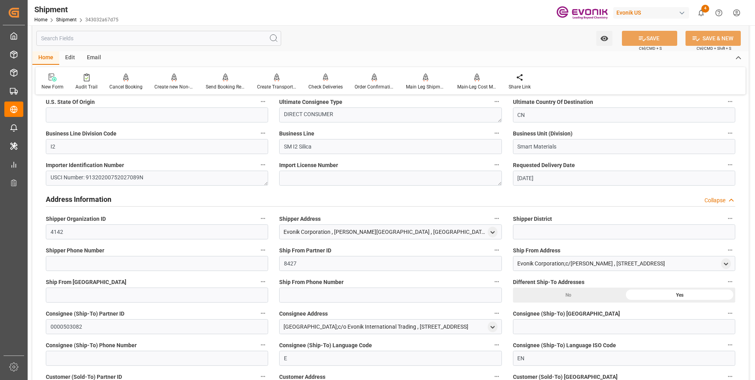
click at [131, 197] on div "Address Information Collapse" at bounding box center [391, 198] width 690 height 15
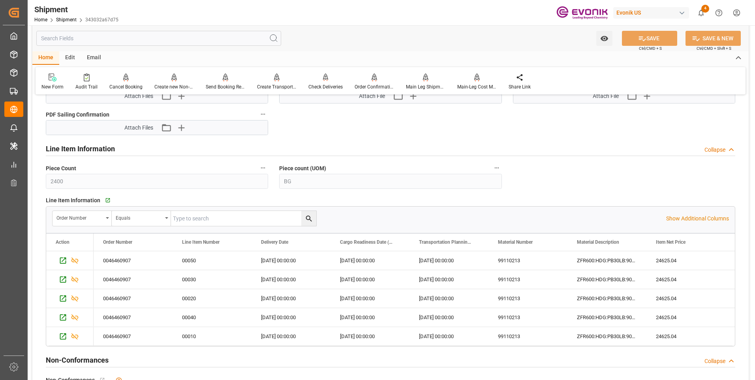
scroll to position [1817, 0]
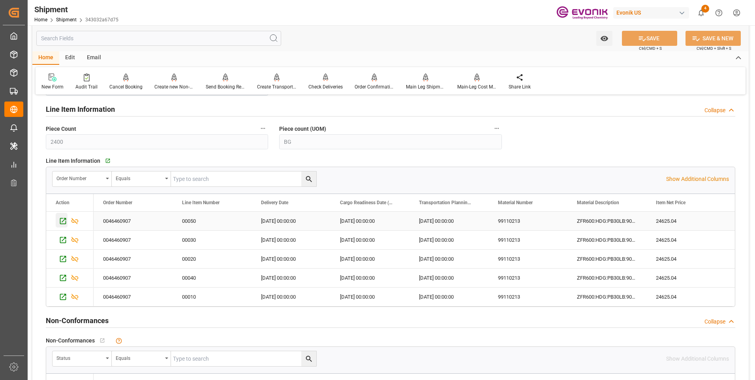
click at [59, 222] on icon "Press SPACE to select this row." at bounding box center [63, 221] width 8 height 8
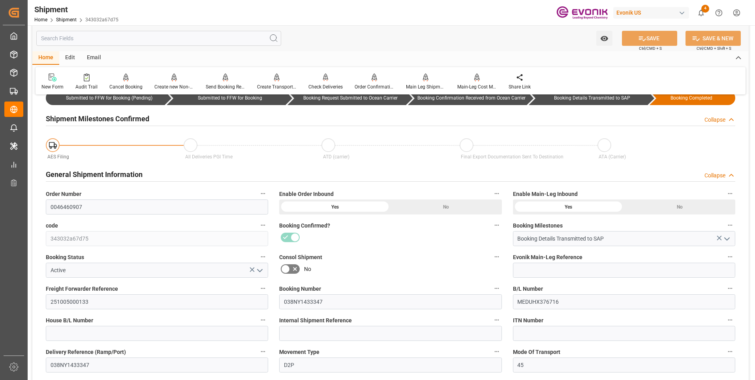
scroll to position [0, 0]
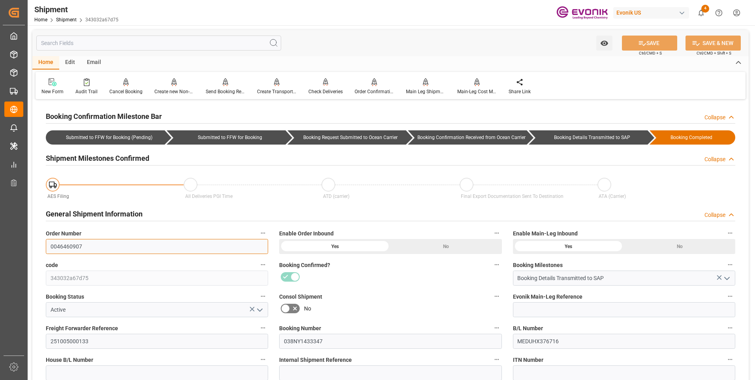
drag, startPoint x: 94, startPoint y: 246, endPoint x: 34, endPoint y: 246, distance: 60.0
click at [214, 93] on div "Send Booking Request To ABS" at bounding box center [225, 91] width 39 height 7
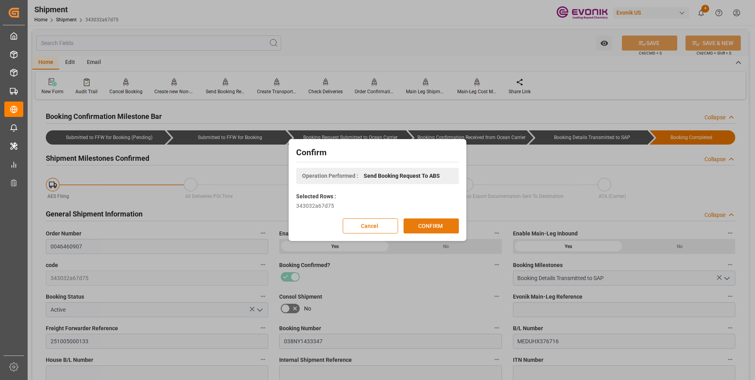
click at [440, 231] on button "CONFIRM" at bounding box center [431, 225] width 55 height 15
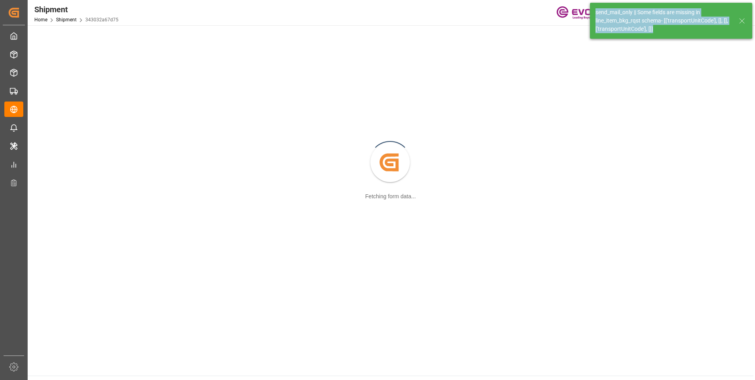
drag, startPoint x: 662, startPoint y: 26, endPoint x: 589, endPoint y: 7, distance: 75.6
click at [589, 7] on div "send_mail_only || Some fields are missing in line_item_bkg_rqst schema- [['tran…" at bounding box center [671, 20] width 168 height 41
copy div "send_mail_only || Some fields are missing in line_item_bkg_rqst schema- [['tran…"
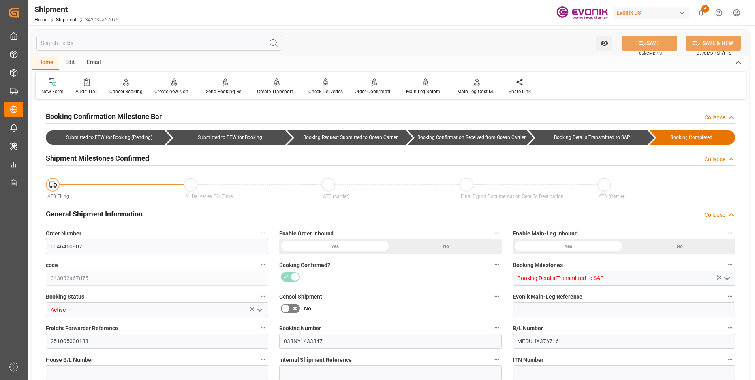
type input "MSC"
type input "Mediterranean Shipping Company"
type input "48"
type input "864"
type input "21064.32"
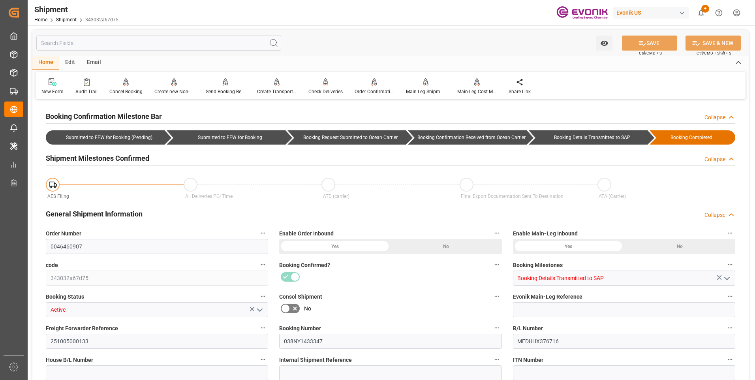
type input "80.1786"
type input "USBAL"
type input "CNSHA"
type input "9229312"
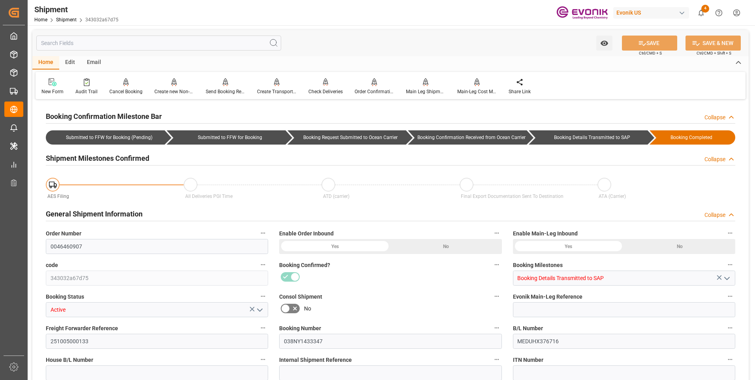
type input "9229312"
type input "4029"
type input "0"
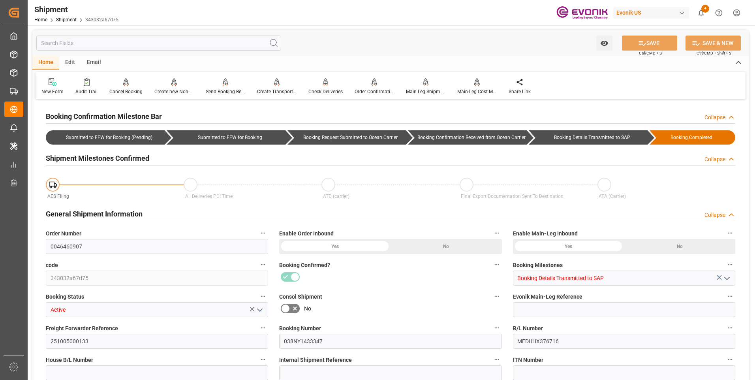
type input "2400"
type input "BG"
type input "0"
type input "MSC"
type input "Mediterranean Shipping Company"
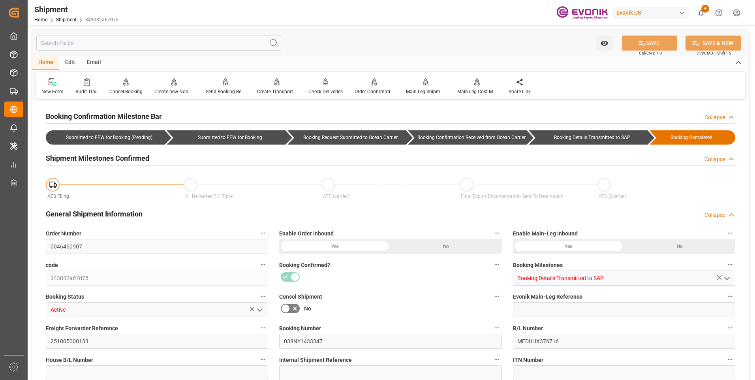
type input "13.53"
type input "10-25-2025 00:00"
type input "12-02-2025 00:00"
type input "09-05-2025 11:59"
type input "09-11-2025 16:00"
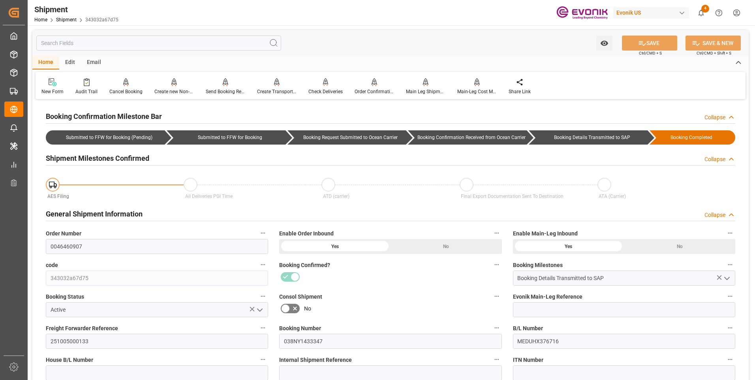
type input "10-15-2025 00:00"
type input "09-05-2025 11:59"
type input "[DATE]"
type input "09-08-2025 00:00"
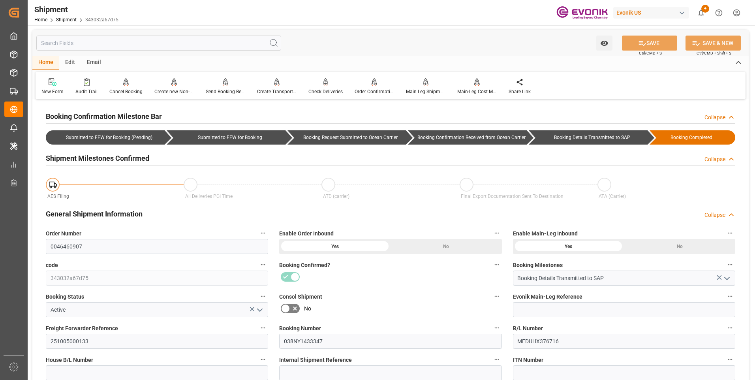
type input "09-08-2025 00:00"
type input "09-09-2025 15:00"
type input "09-08-2025 06:57"
type input "09-09-2025 06:17"
type input "09-08-2025 20:29"
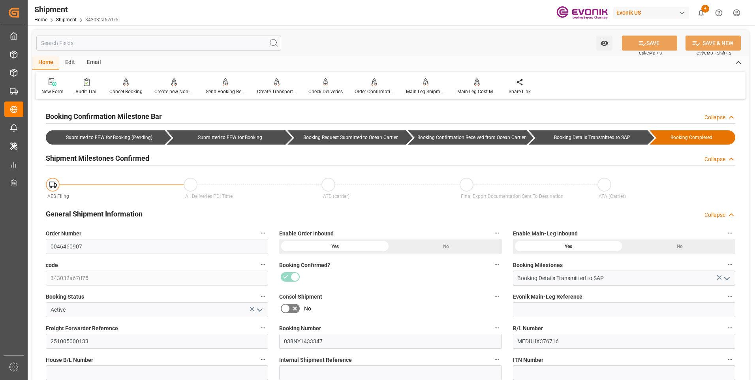
type input "09-08-2025 06:52"
type input "09-09-2025 17:44"
type input "09-09-2025 00:00"
type input "09-08-2025 00:00"
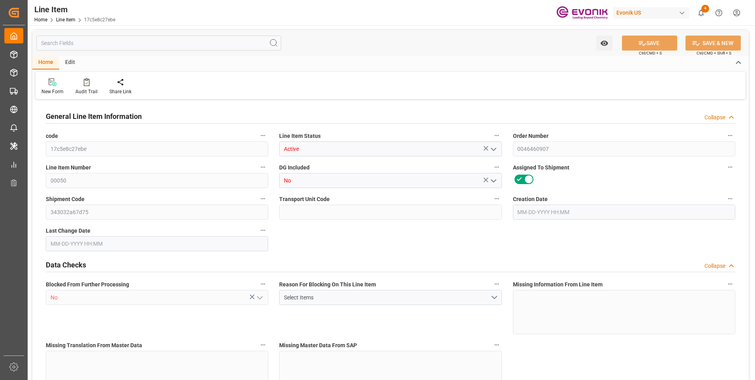
type input "16"
type input "6733.44"
type input "6531.84"
type input "24.4382"
type input "480"
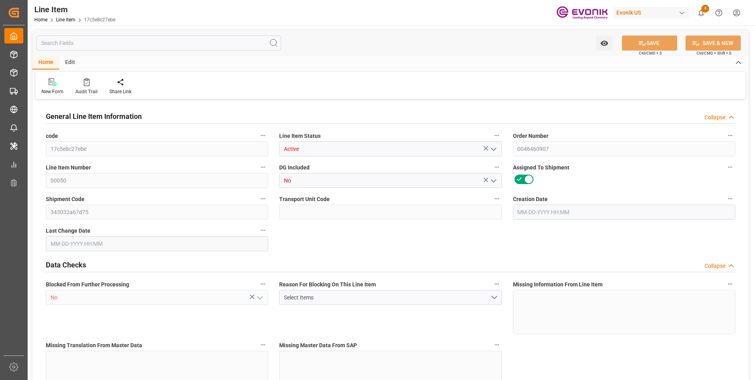
type input "24625.04"
type input "480"
type input "6733.44"
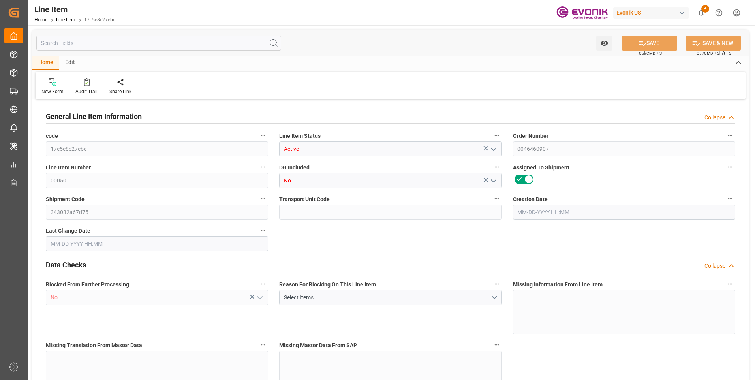
type input "7021.44"
type input "6531.84"
type input "24.4382"
type input "24438.24"
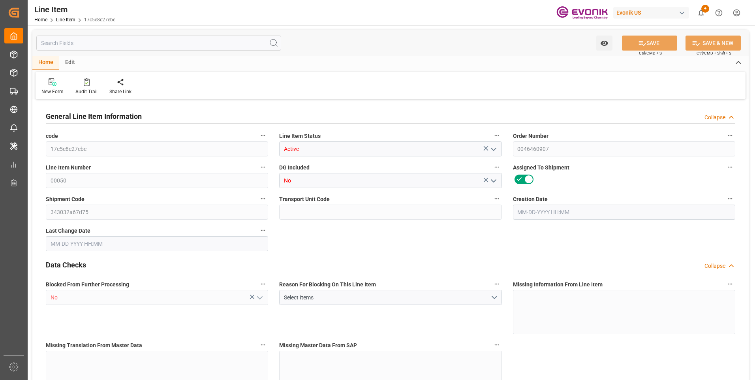
type input "0"
type input "[DATE] 14:23"
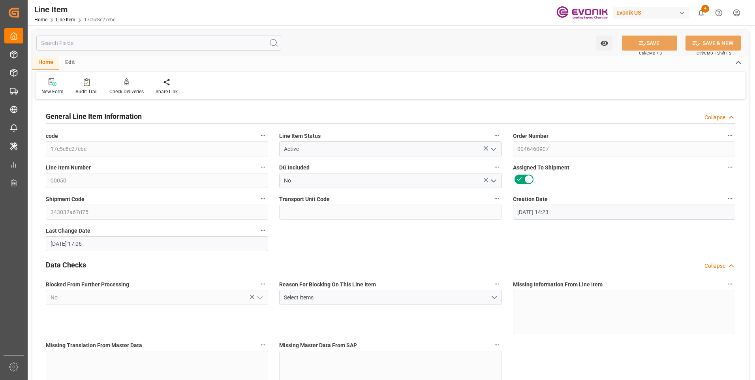
type input "[DATE] 17:06"
type input "[DATE]"
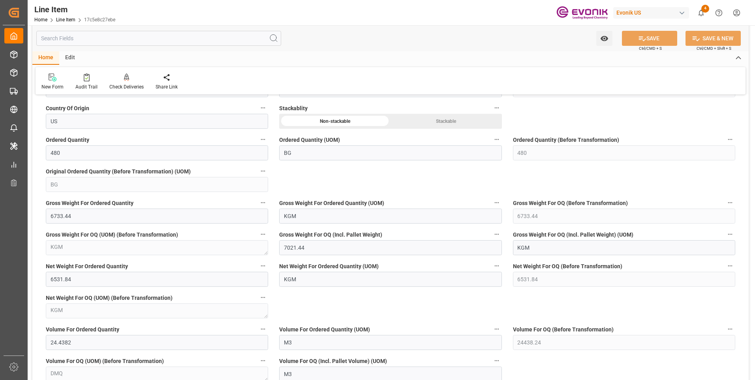
scroll to position [632, 0]
